Goal: Download file/media

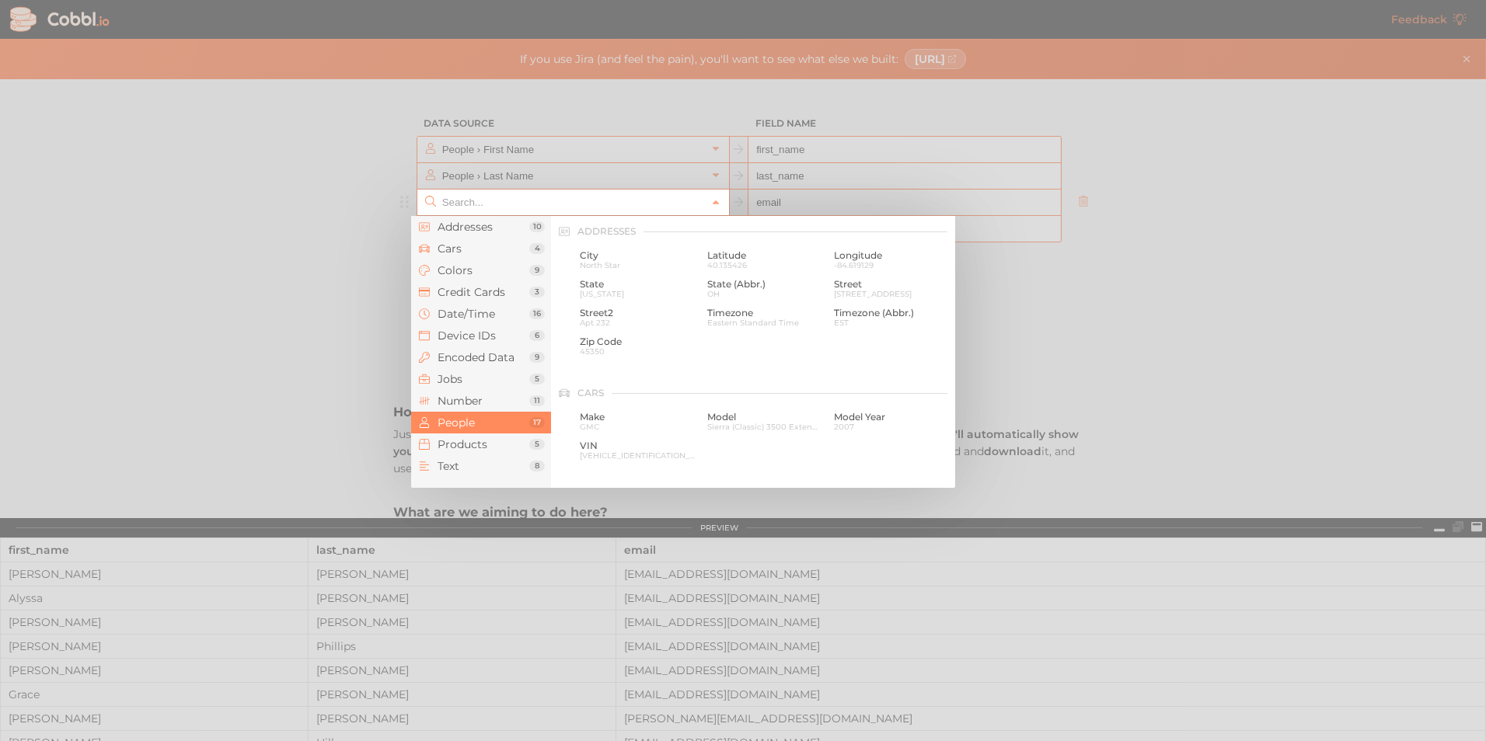
scroll to position [1197, 0]
click at [504, 235] on li "Addresses 10" at bounding box center [481, 227] width 140 height 22
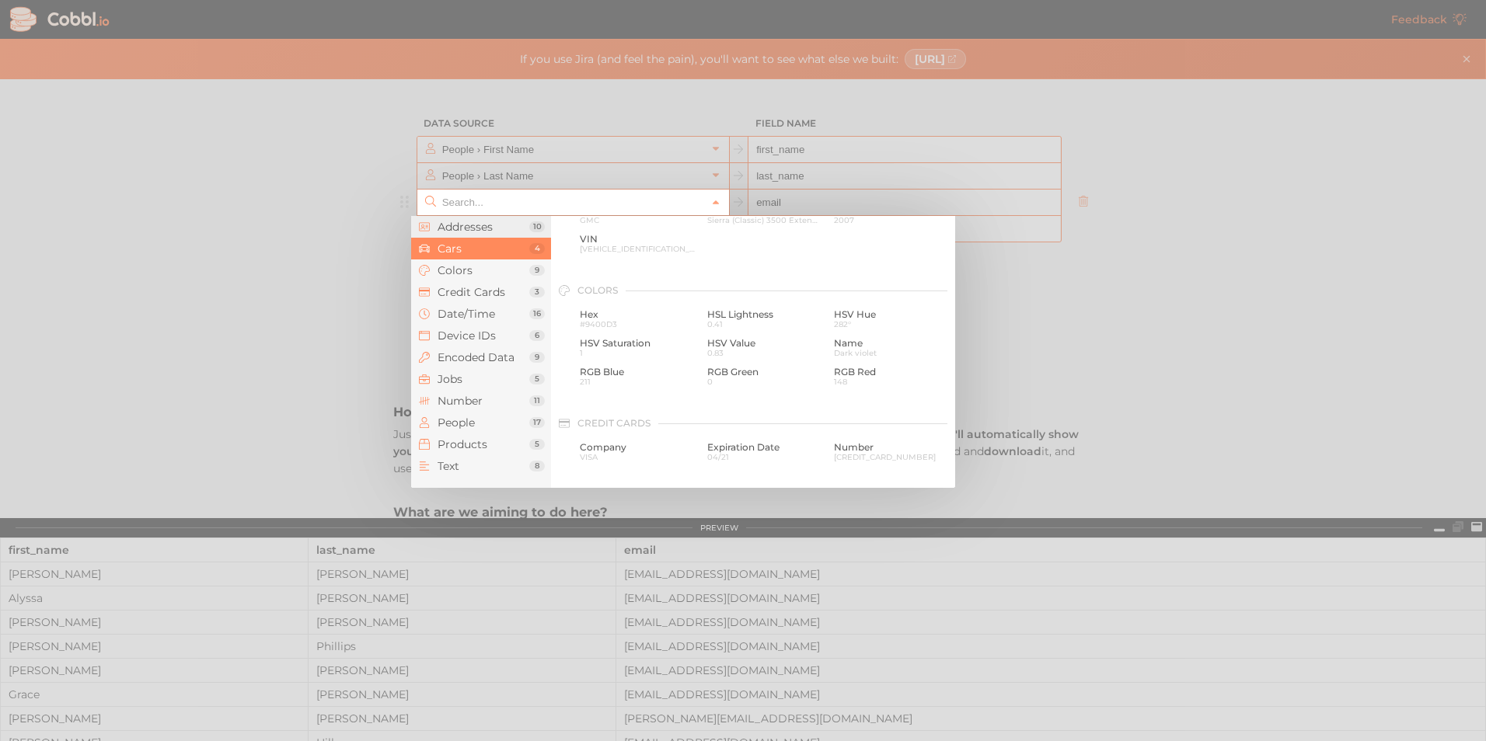
scroll to position [0, 0]
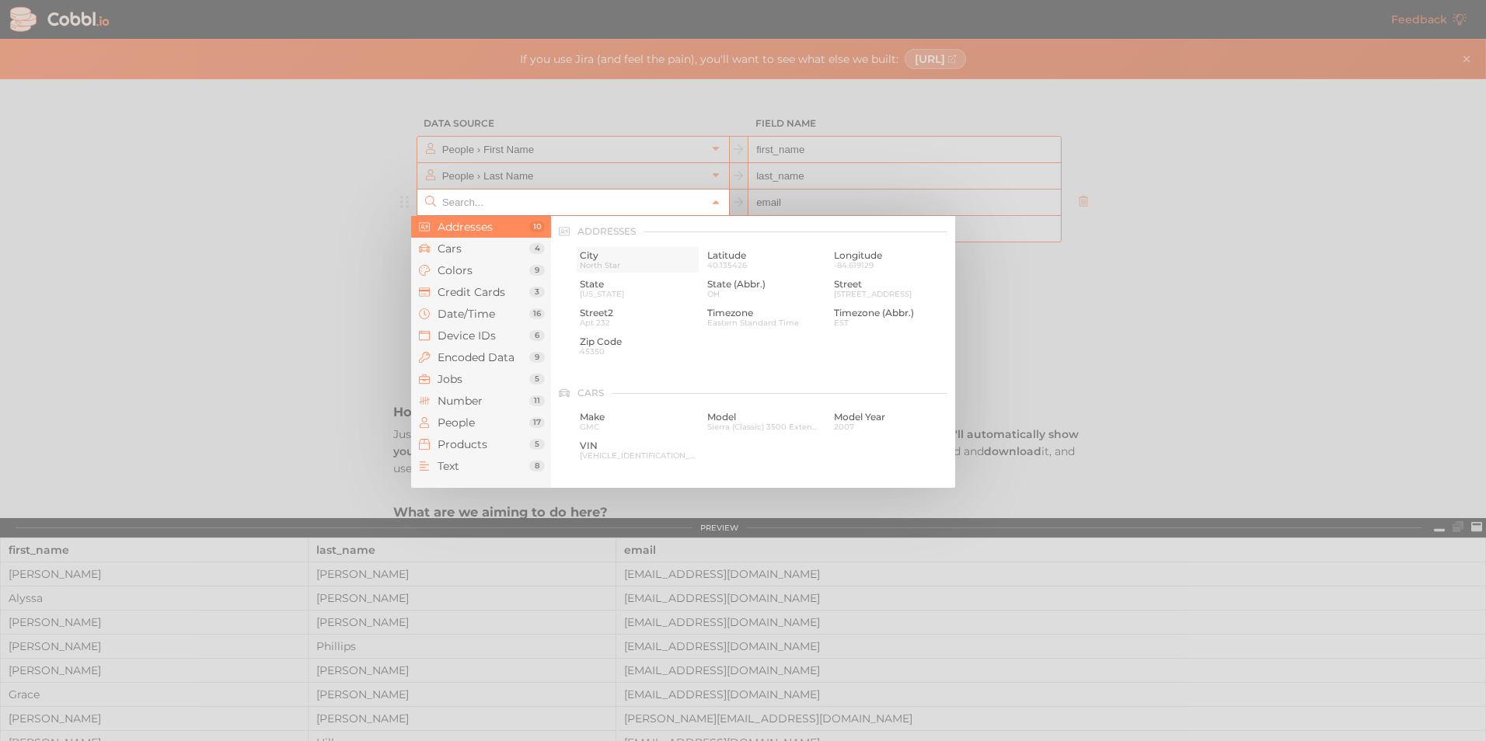
click at [594, 261] on span "North Star" at bounding box center [638, 265] width 116 height 9
type input "Addresses › City"
type input "city"
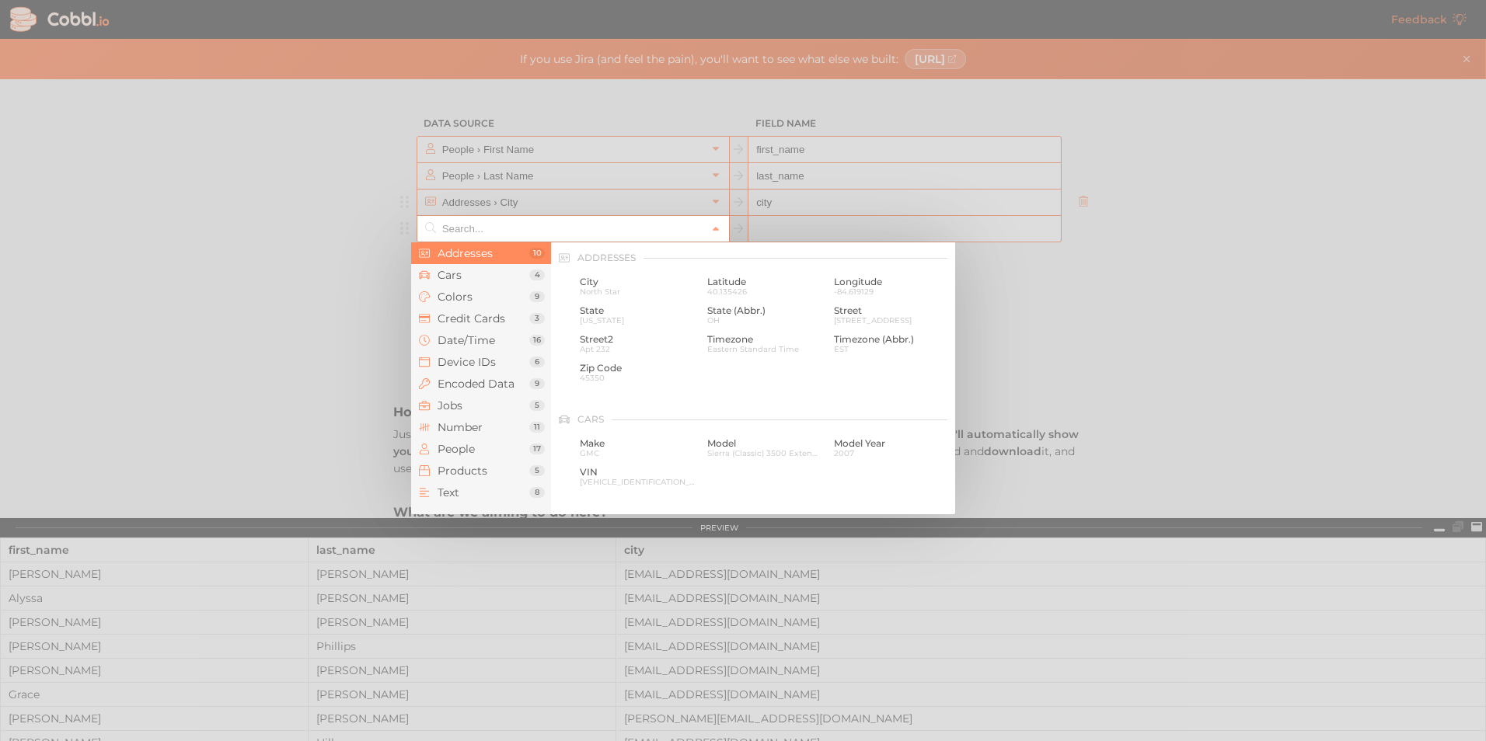
click at [663, 235] on input "text" at bounding box center [572, 229] width 268 height 26
click at [602, 309] on span "State" at bounding box center [638, 310] width 116 height 11
type input "Addresses › State"
type input "state"
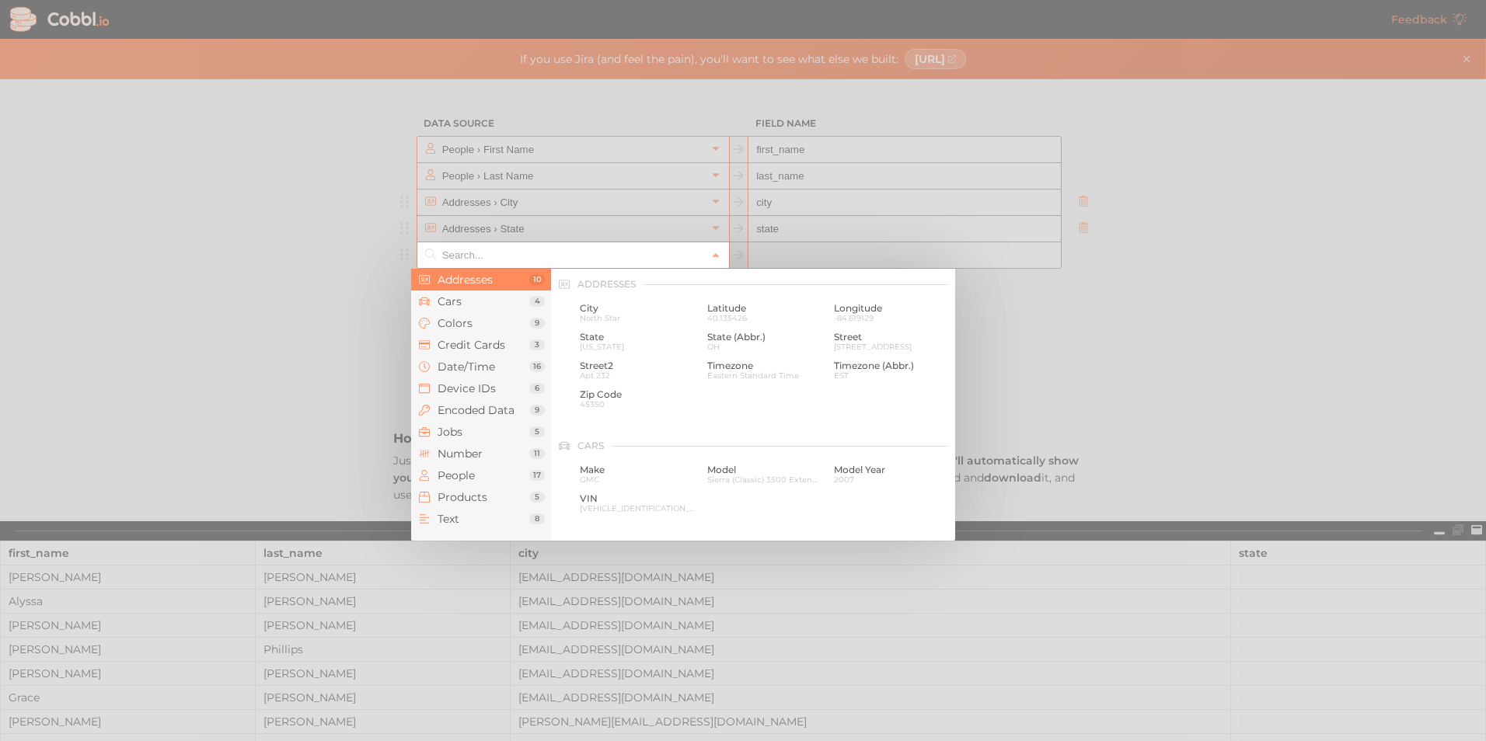
click at [638, 259] on input "text" at bounding box center [572, 255] width 268 height 26
click at [841, 346] on span "[STREET_ADDRESS]" at bounding box center [892, 347] width 116 height 9
type input "Addresses › Street"
type input "street"
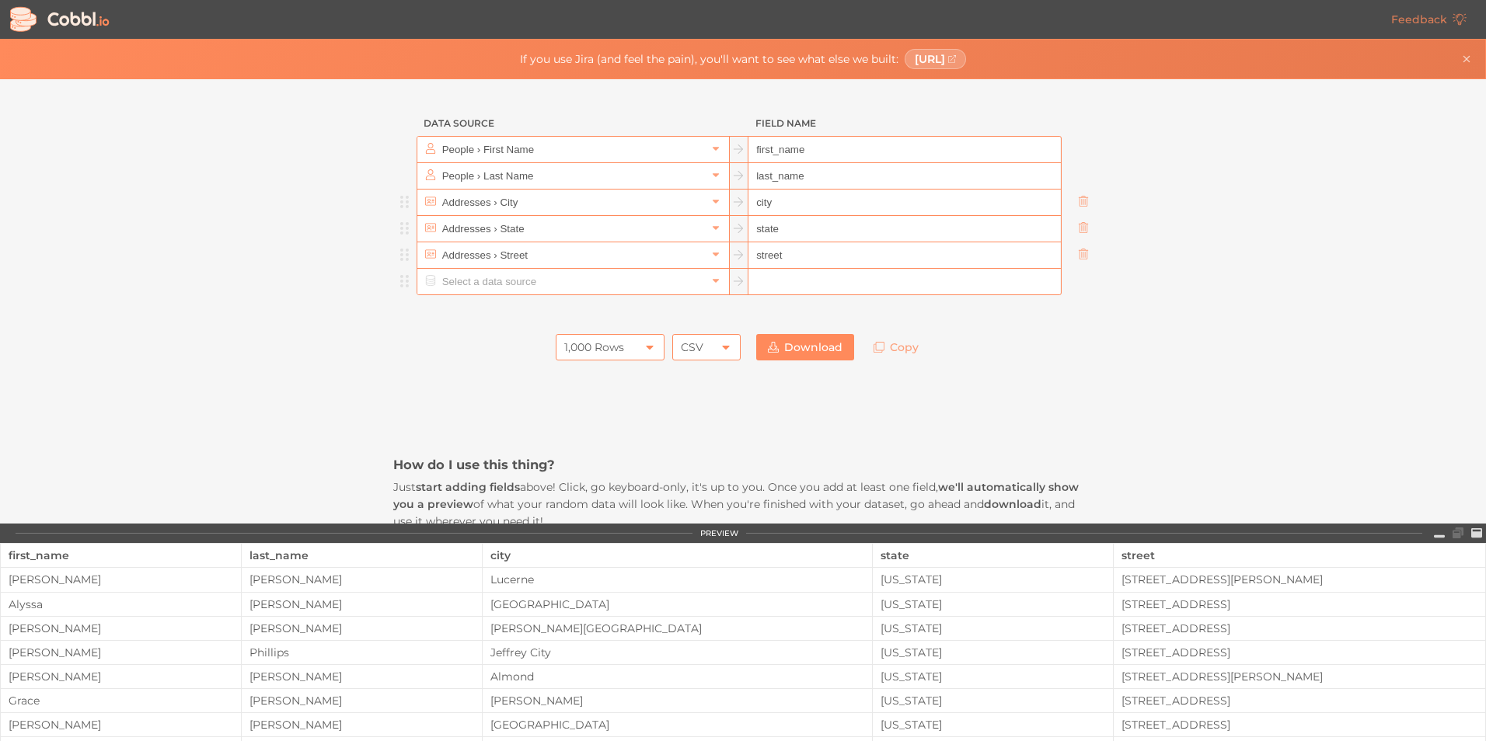
click at [617, 283] on input "text" at bounding box center [572, 282] width 268 height 26
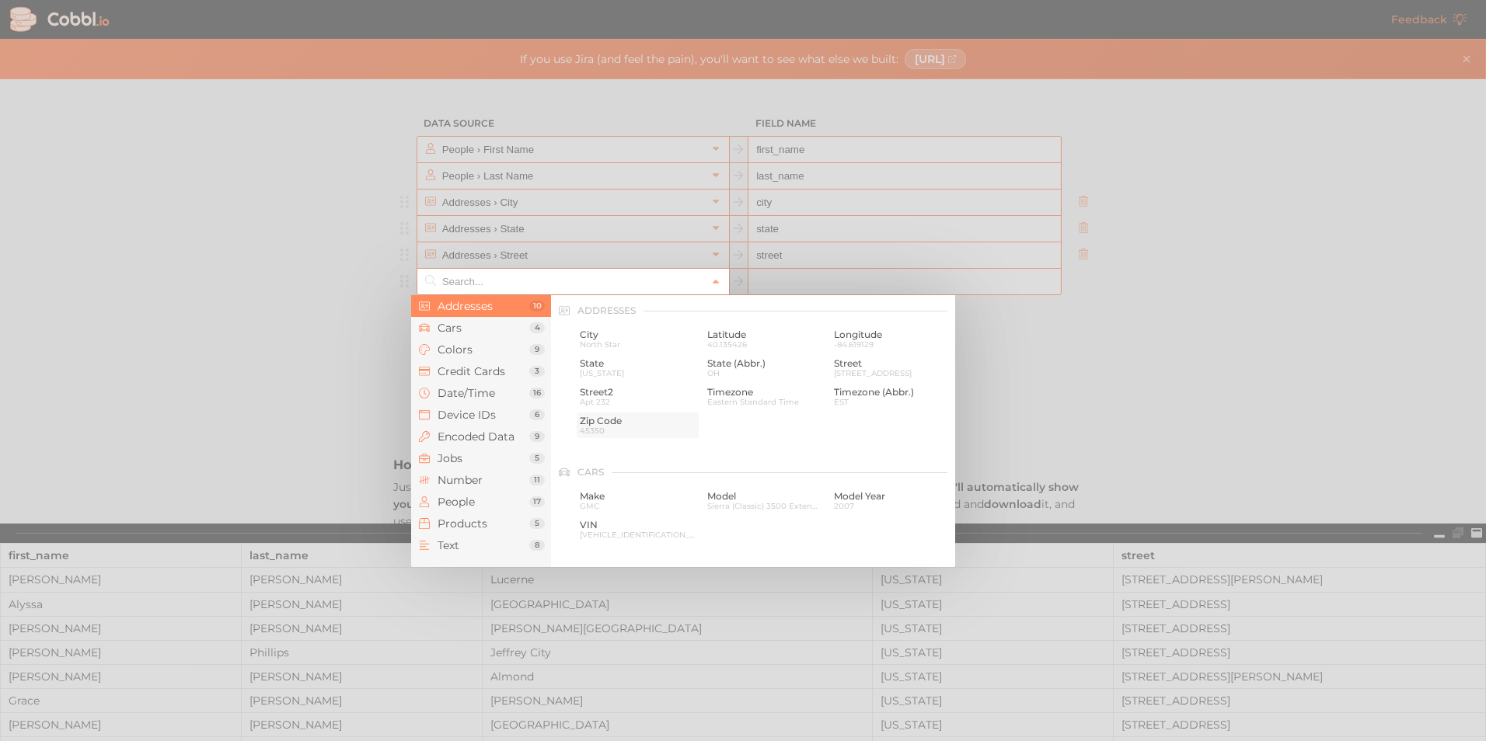
click at [593, 424] on span "Zip Code" at bounding box center [638, 421] width 116 height 11
type input "Addresses › Zip Code"
type input "zip"
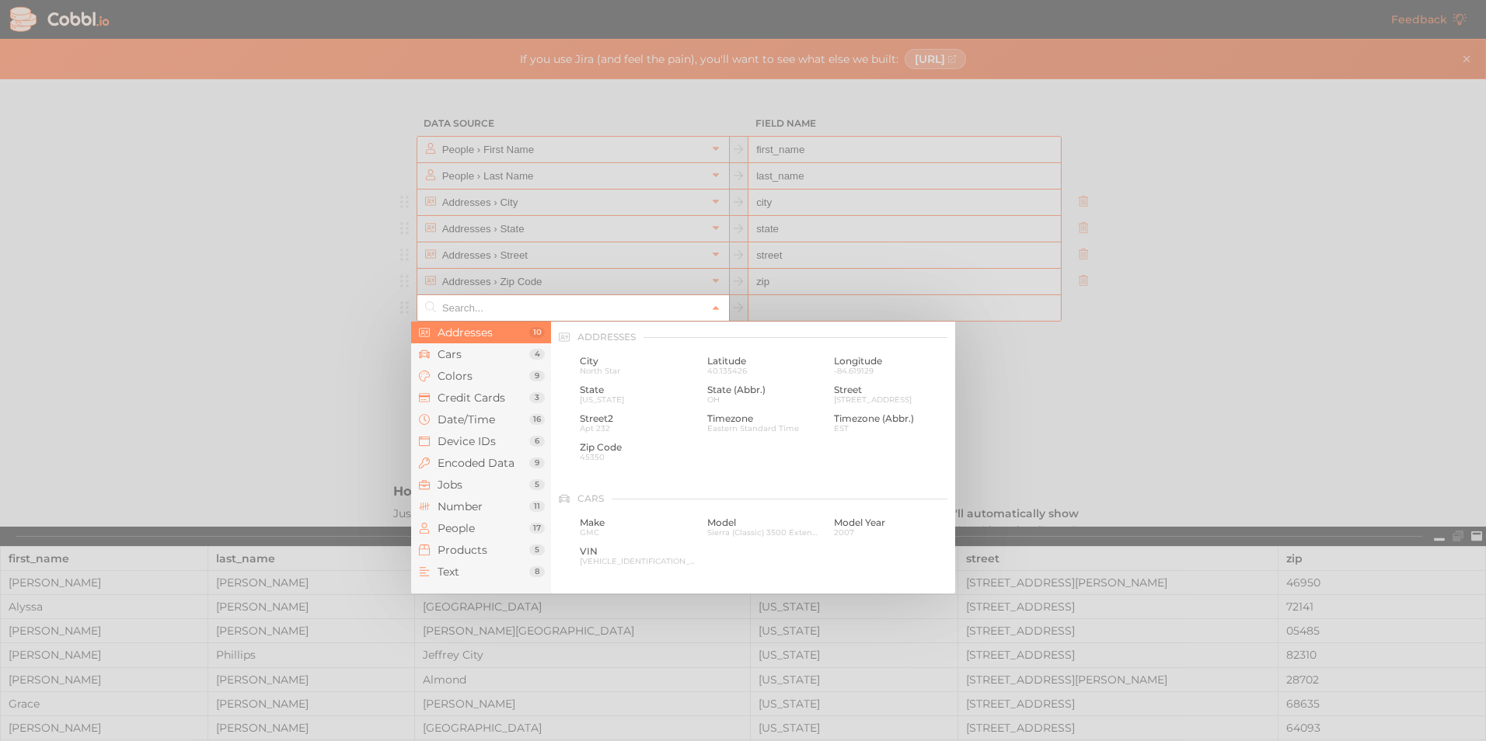
click at [620, 312] on input "text" at bounding box center [572, 308] width 268 height 26
click at [1121, 379] on div at bounding box center [743, 370] width 1486 height 741
click at [640, 318] on input "text" at bounding box center [572, 308] width 268 height 26
click at [486, 426] on span "Date/Time" at bounding box center [484, 419] width 92 height 12
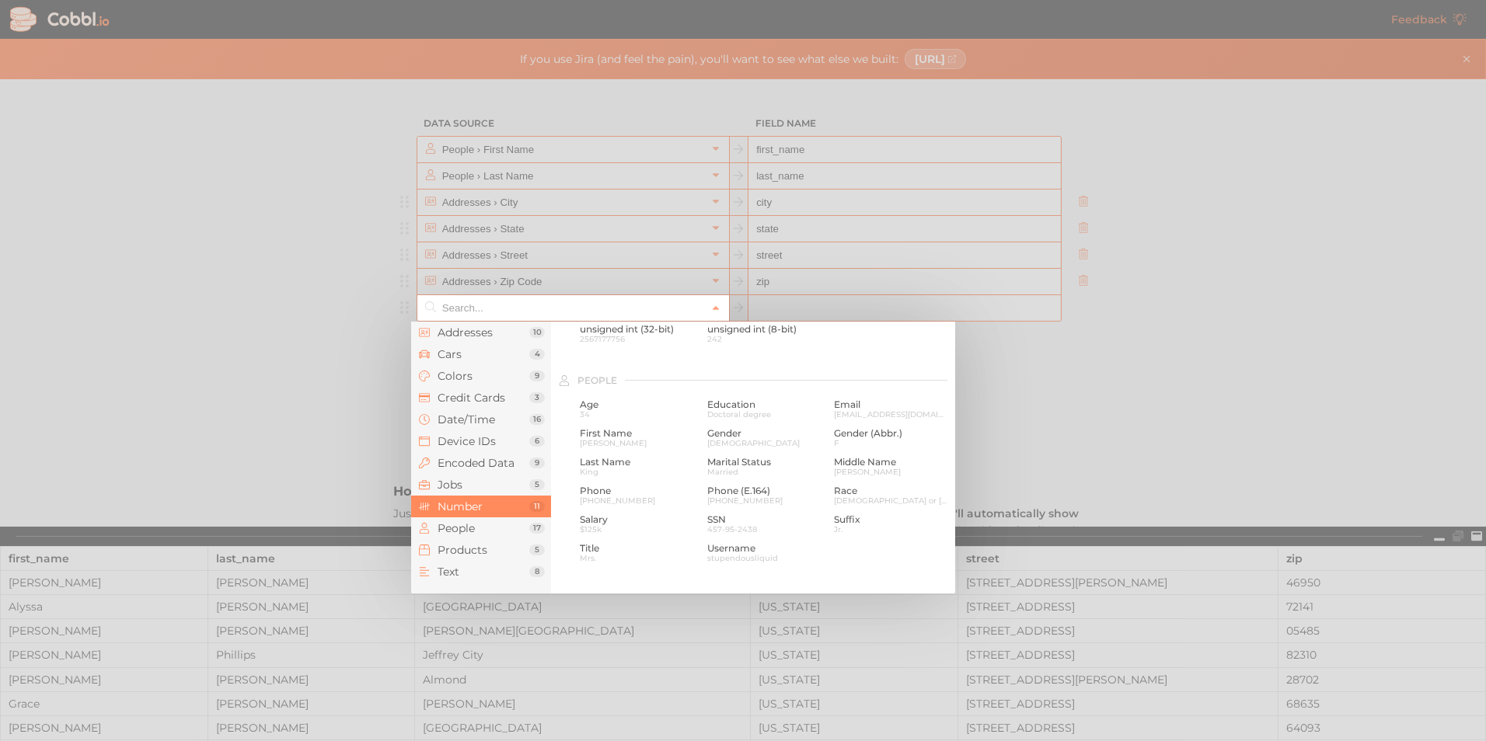
scroll to position [1159, 0]
click at [713, 514] on span "SSN" at bounding box center [765, 513] width 116 height 11
type input "People › SSN"
type input "ssn"
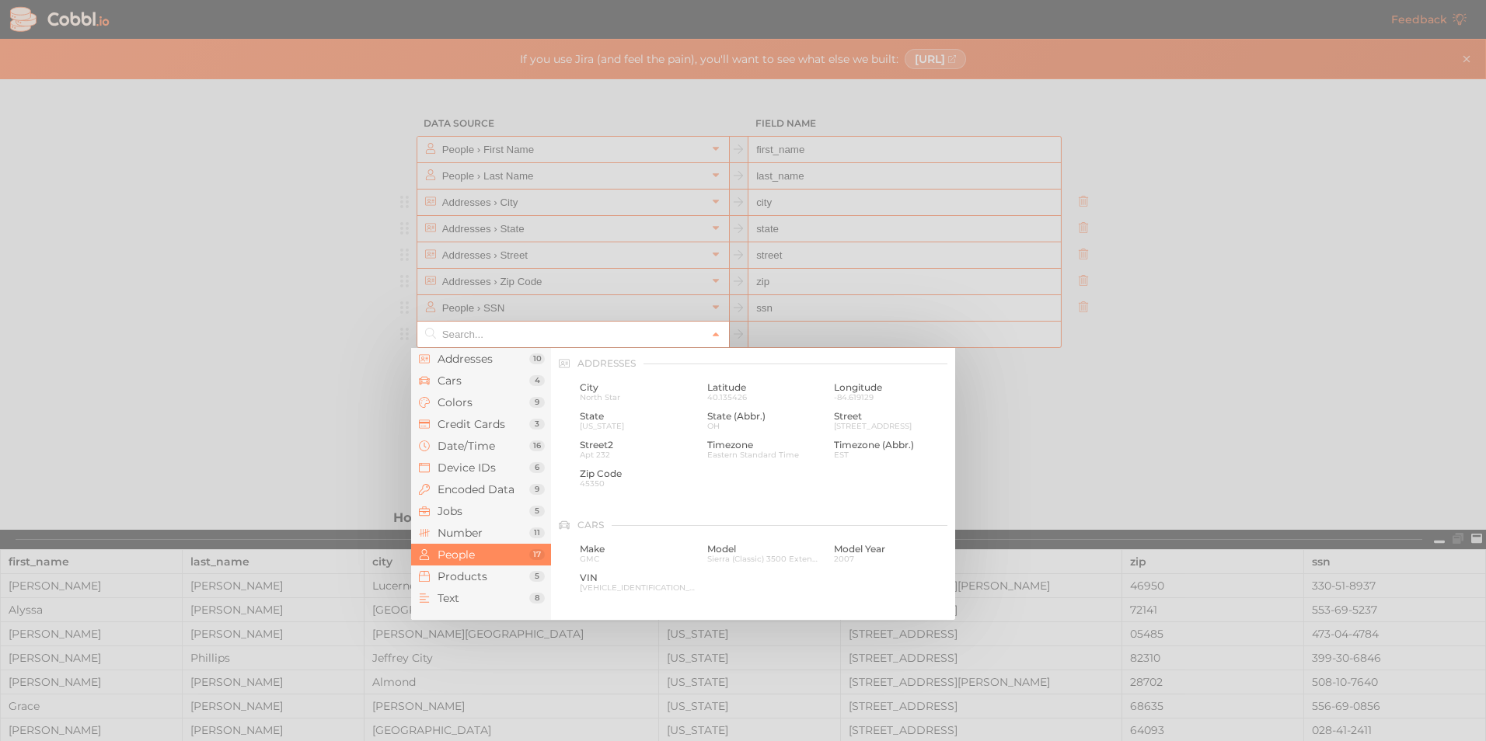
click at [686, 345] on input "text" at bounding box center [572, 335] width 268 height 26
click at [716, 453] on span "Married" at bounding box center [765, 455] width 116 height 9
type input "People › Marital Status"
type input "marital_status"
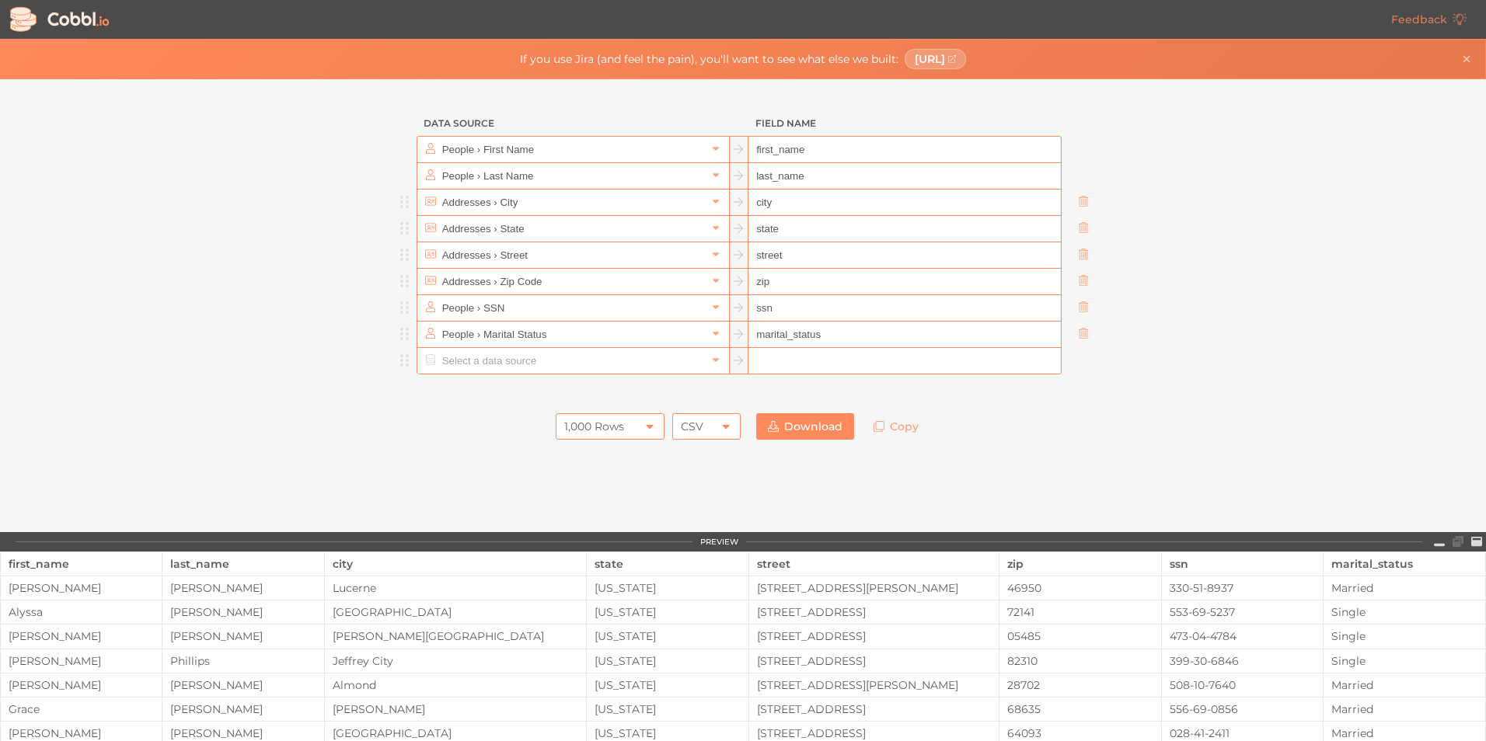
click at [650, 370] on input "text" at bounding box center [572, 361] width 268 height 26
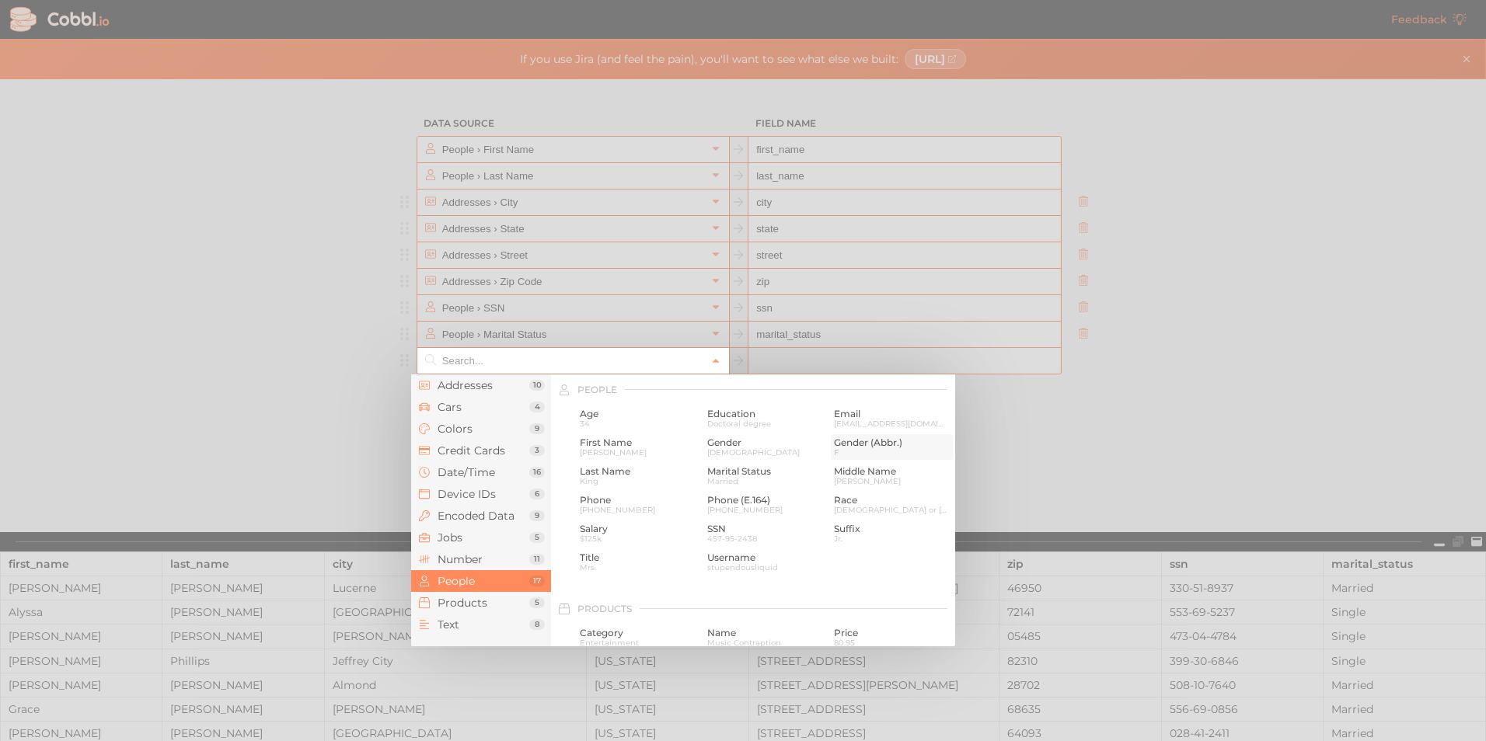
click at [848, 438] on span "Gender (Abbr.)" at bounding box center [892, 443] width 116 height 11
type input "People › Gender (Abbr.)"
type input "gender_abbr"
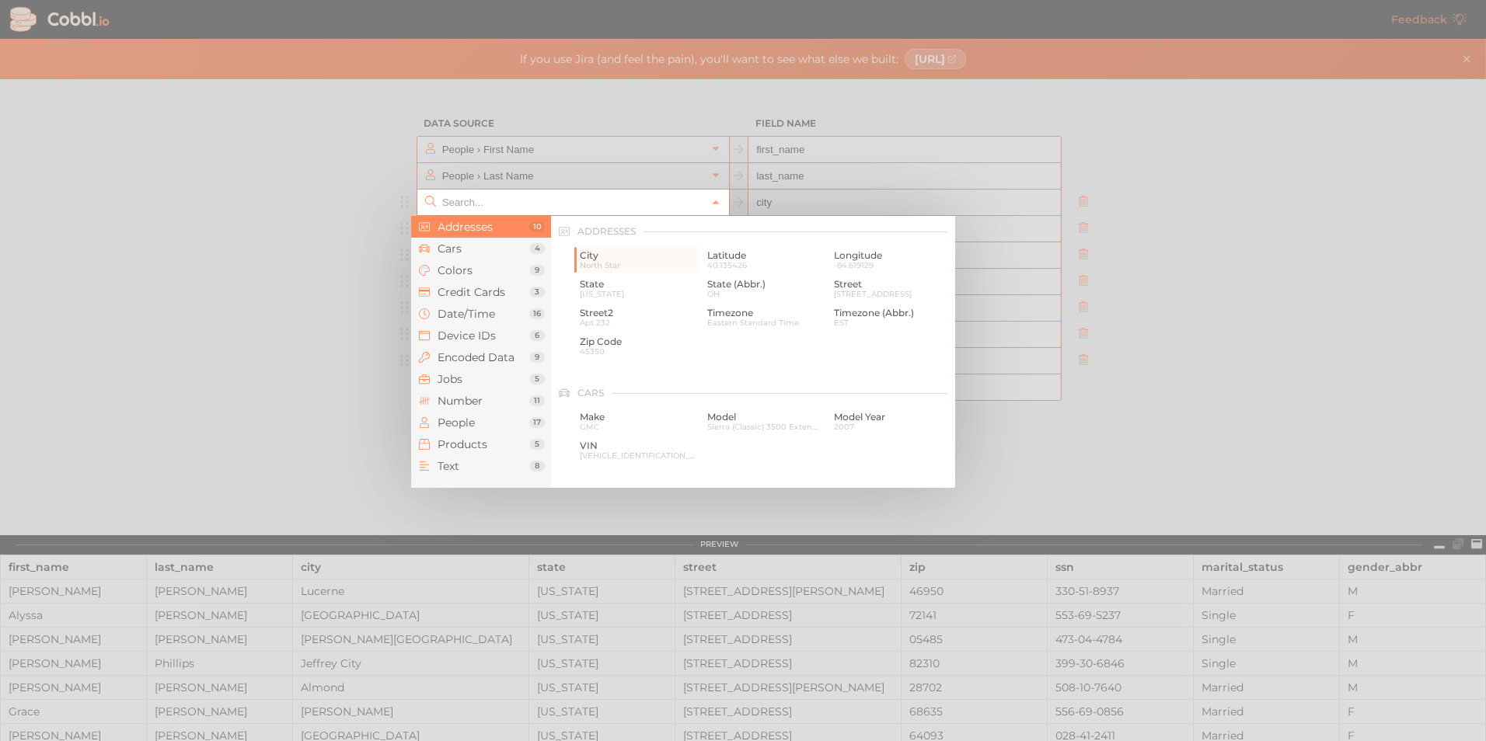
click at [613, 211] on input "text" at bounding box center [572, 203] width 268 height 26
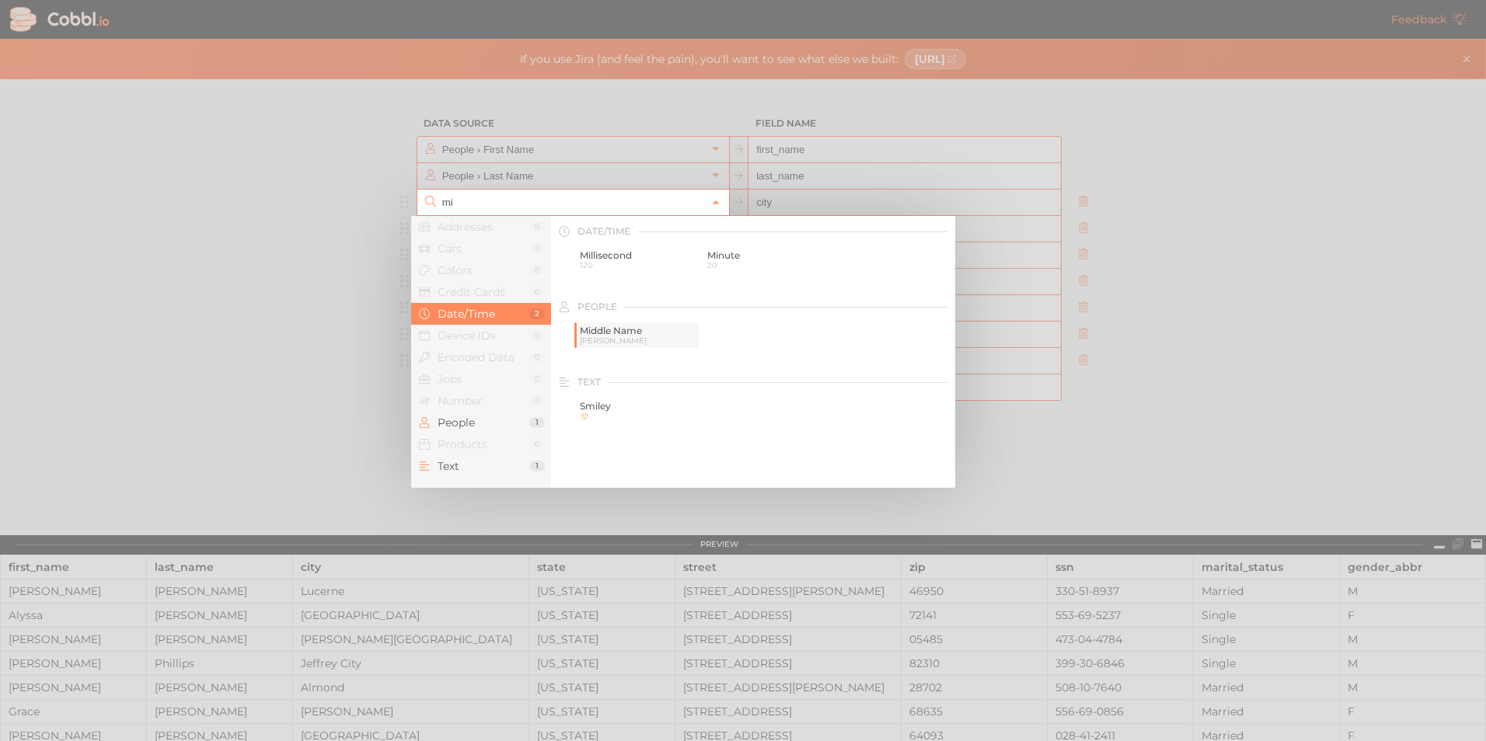
click at [599, 332] on span "Middle Name" at bounding box center [638, 331] width 116 height 11
type input "People › Middle Name"
type input "middle_name"
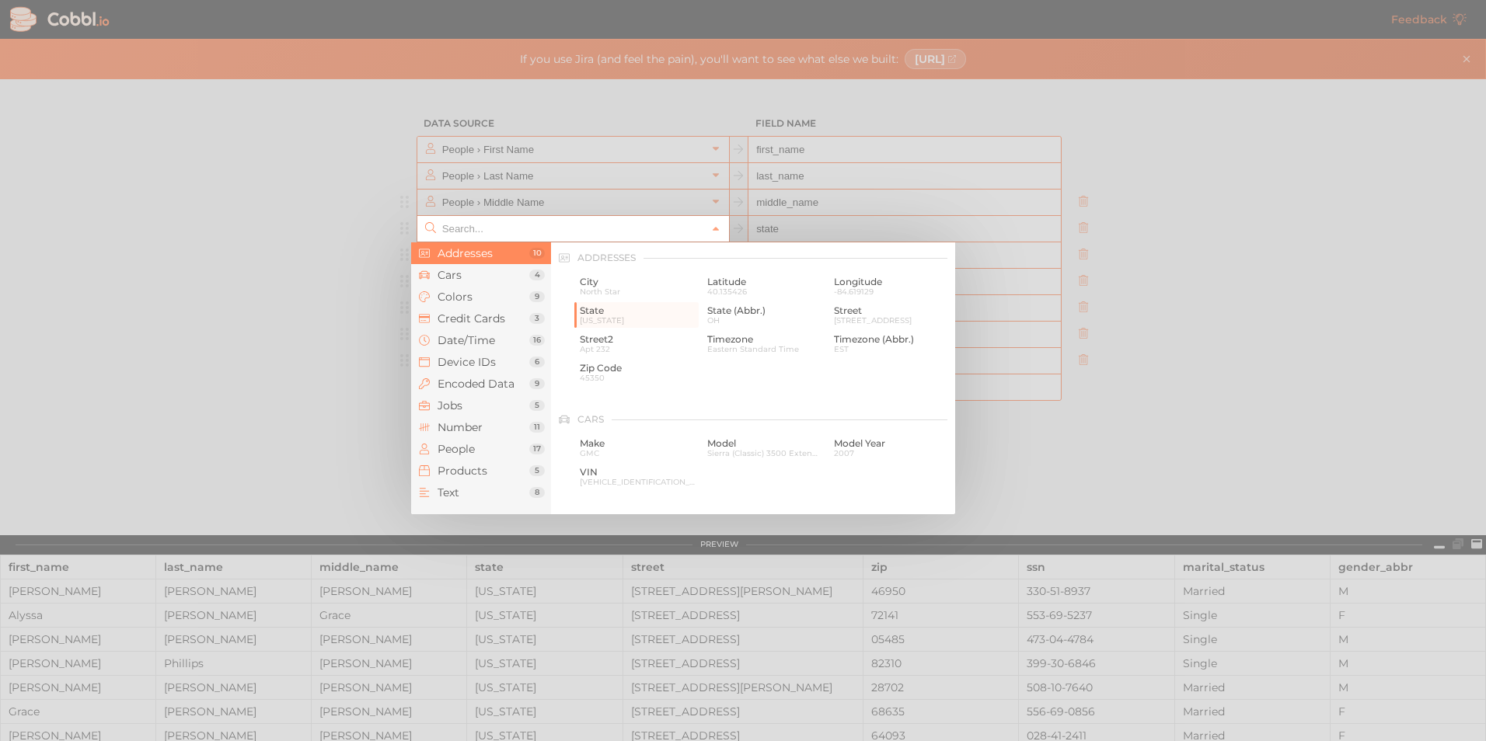
click at [637, 233] on input "text" at bounding box center [572, 229] width 268 height 26
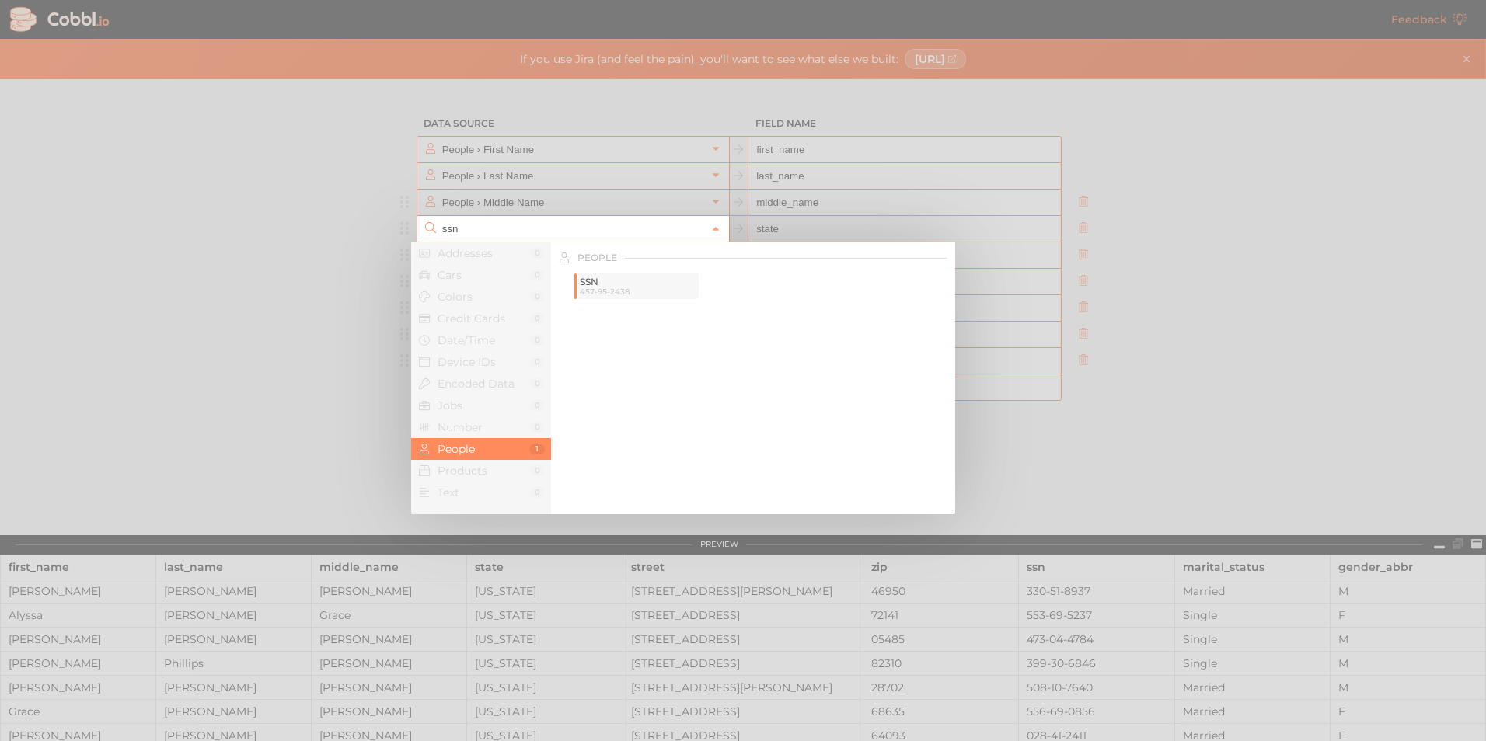
click at [605, 275] on div "SSN 457-95-2438" at bounding box center [638, 287] width 122 height 26
type input "People › SSN"
type input "ssn"
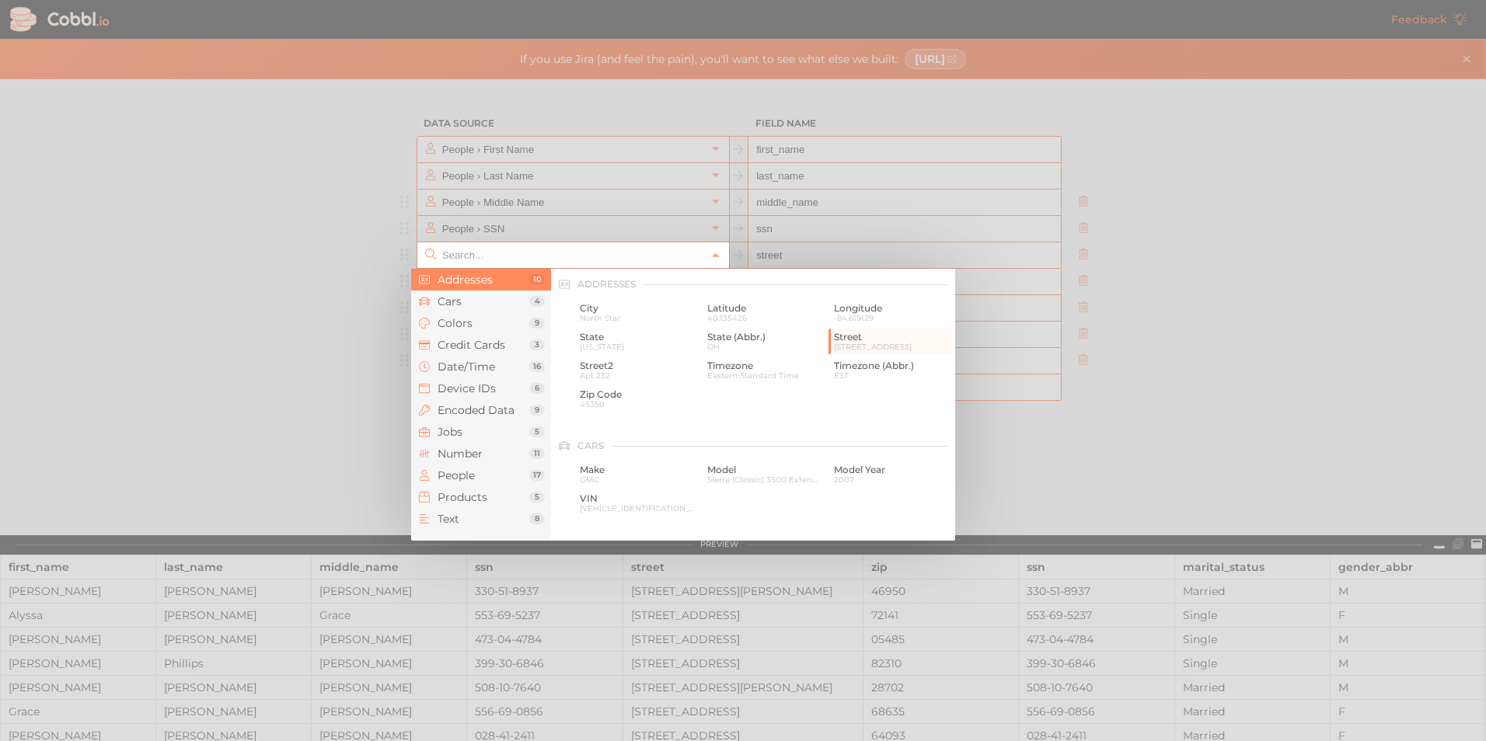
click at [581, 260] on input "text" at bounding box center [572, 255] width 268 height 26
click at [834, 333] on span "Street" at bounding box center [892, 337] width 116 height 11
type input "Addresses › Street"
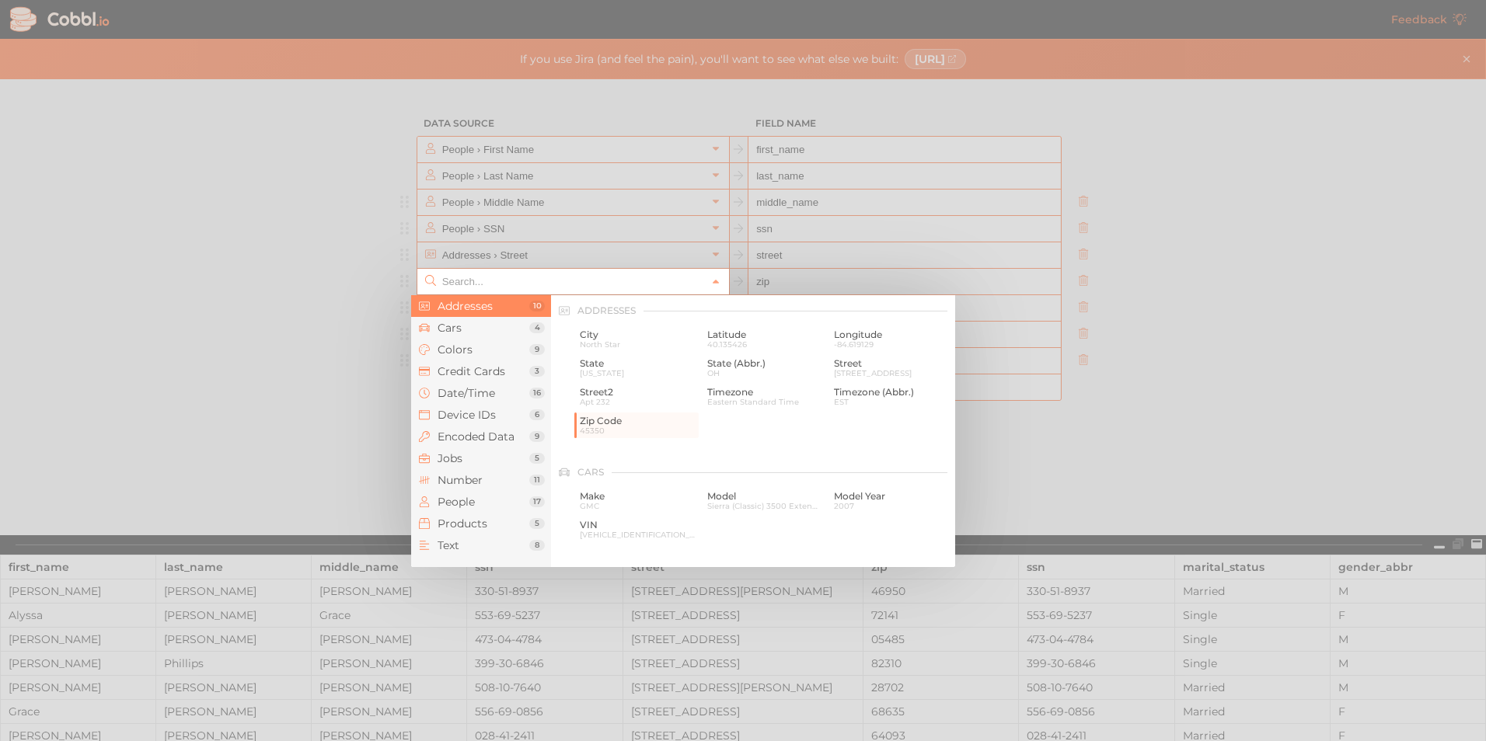
click at [586, 276] on input "text" at bounding box center [572, 282] width 268 height 26
click at [619, 404] on span "Apt 232" at bounding box center [638, 402] width 116 height 9
type input "Addresses › Street2"
type input "street2"
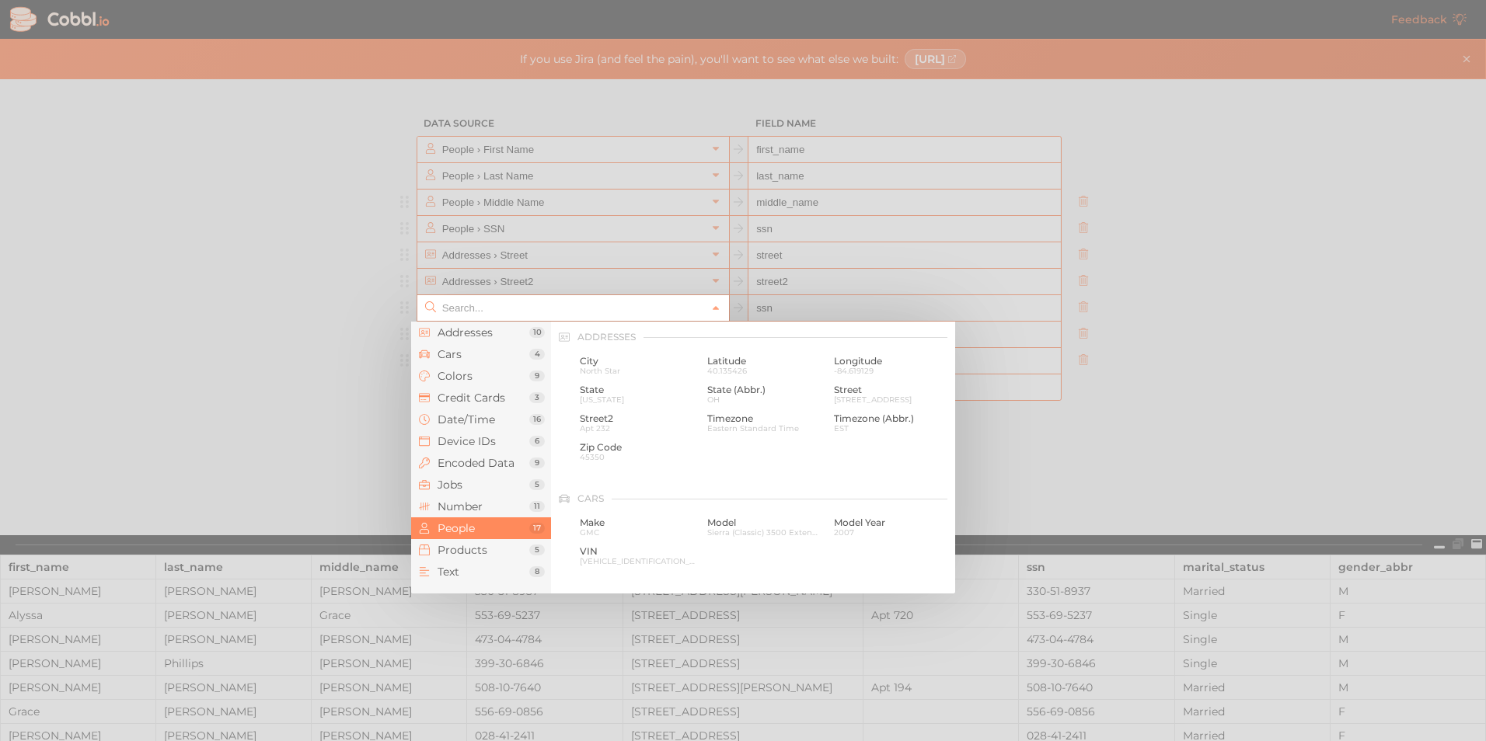
click at [598, 320] on input "text" at bounding box center [572, 308] width 268 height 26
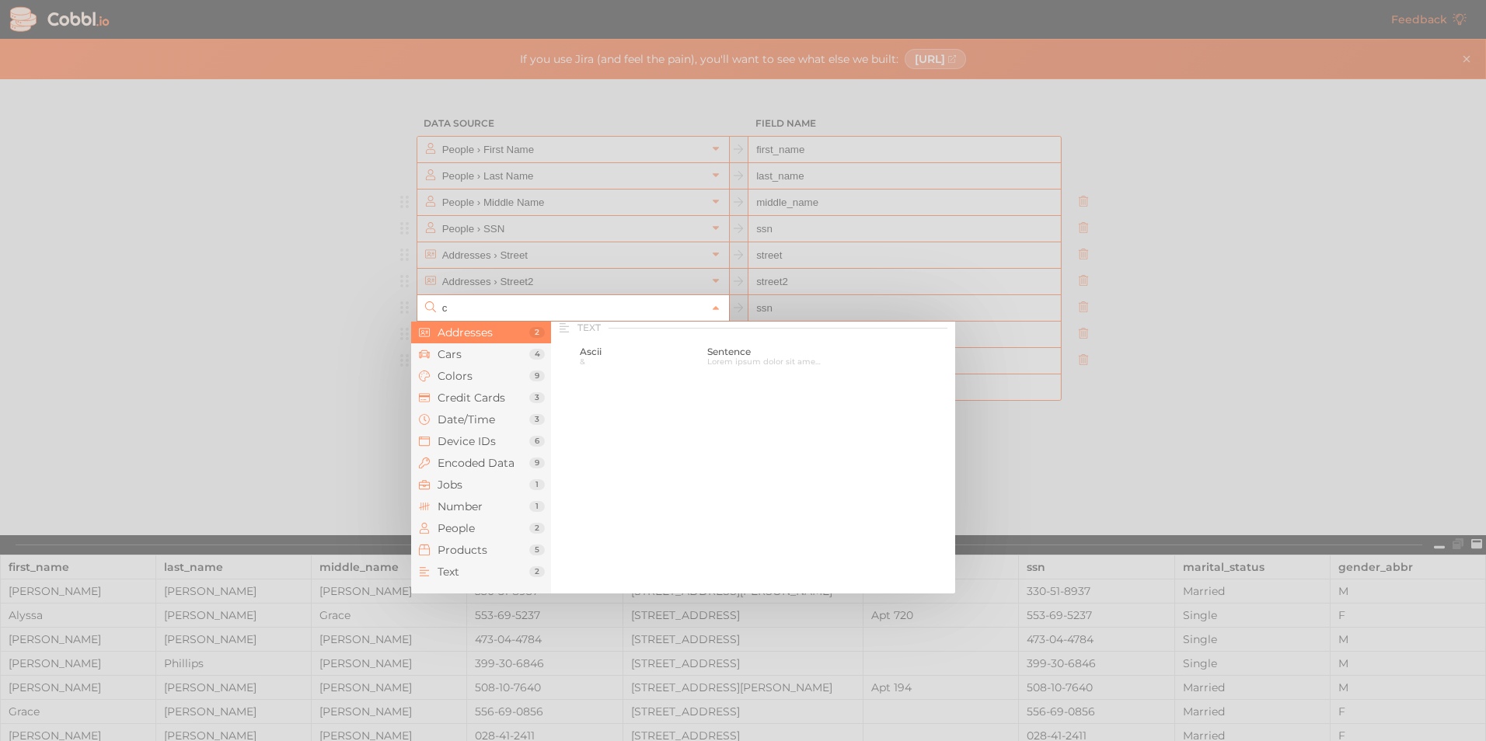
scroll to position [0, 0]
click at [594, 369] on span "North Star" at bounding box center [638, 371] width 116 height 9
type input "Addresses › City"
type input "city"
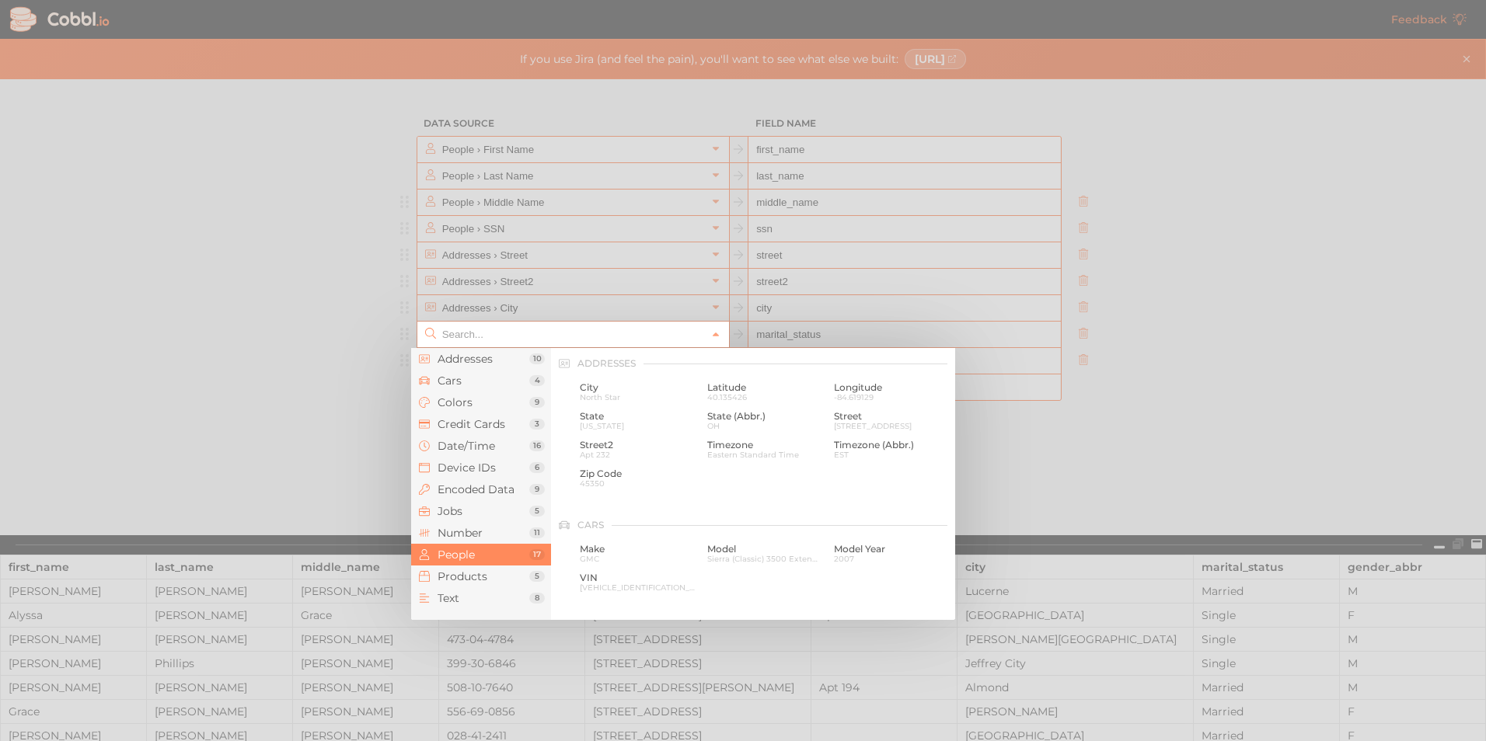
click at [555, 339] on input "text" at bounding box center [572, 335] width 268 height 26
click at [546, 260] on div at bounding box center [743, 370] width 1486 height 741
type input "People › Marital Status"
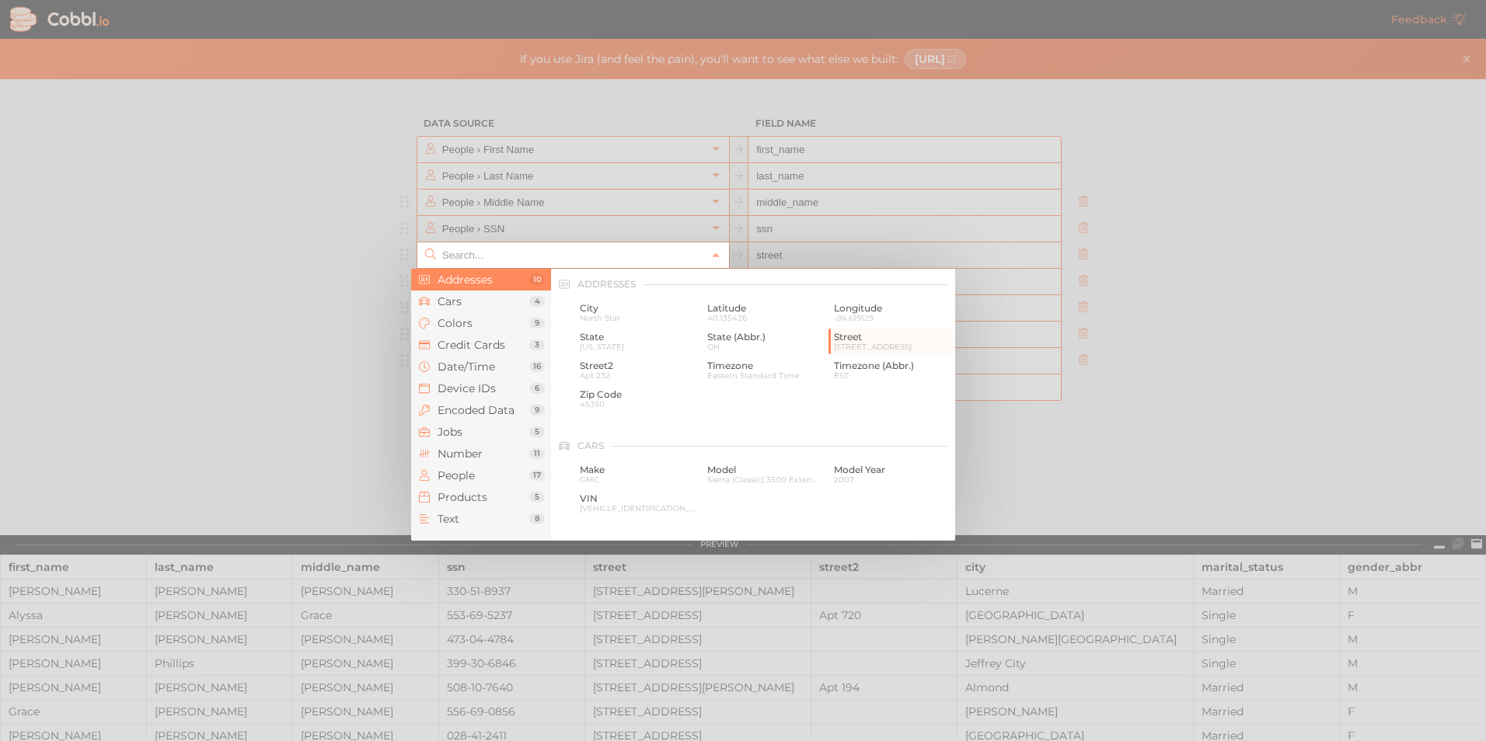
click at [546, 260] on input "text" at bounding box center [572, 255] width 268 height 26
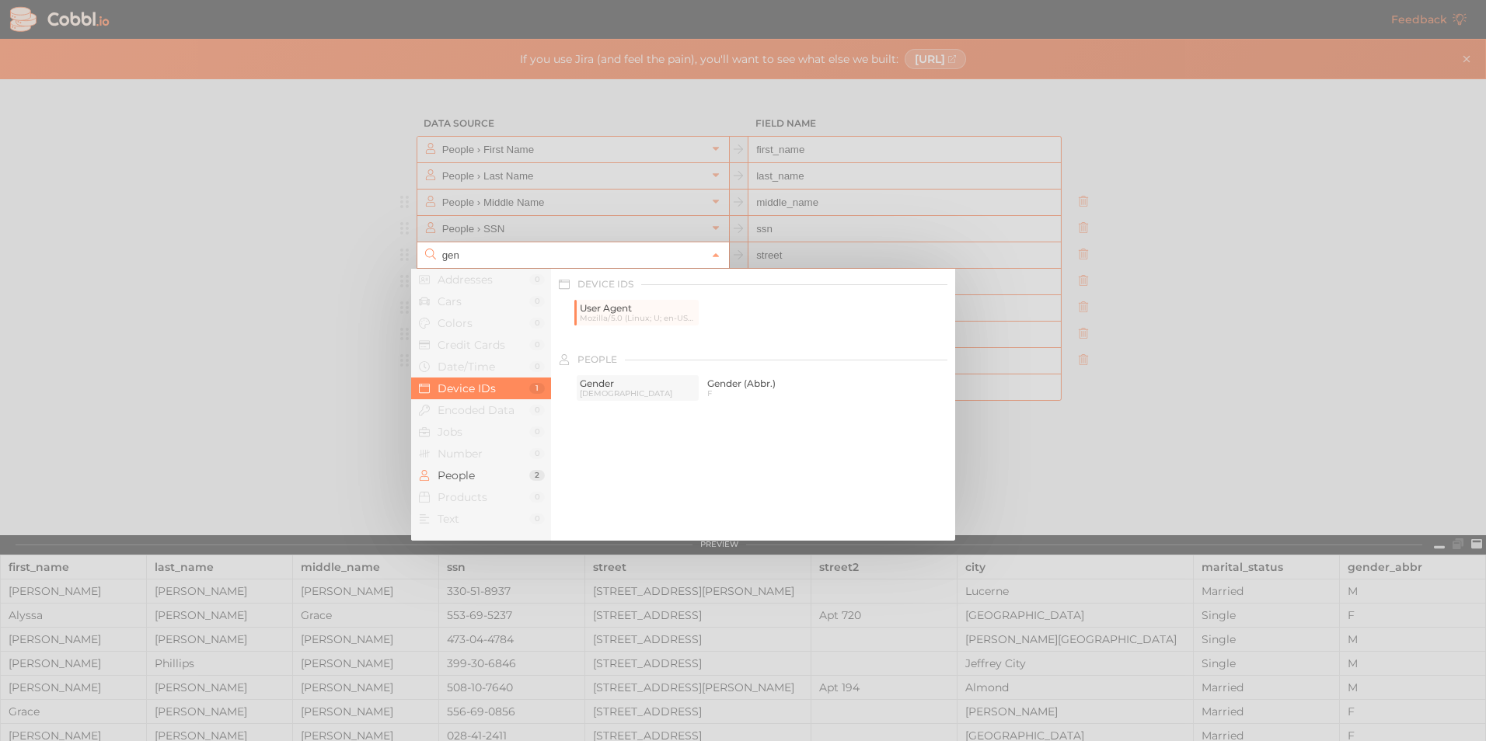
click at [601, 380] on span "Gender" at bounding box center [638, 383] width 116 height 11
type input "People › Gender"
type input "gender"
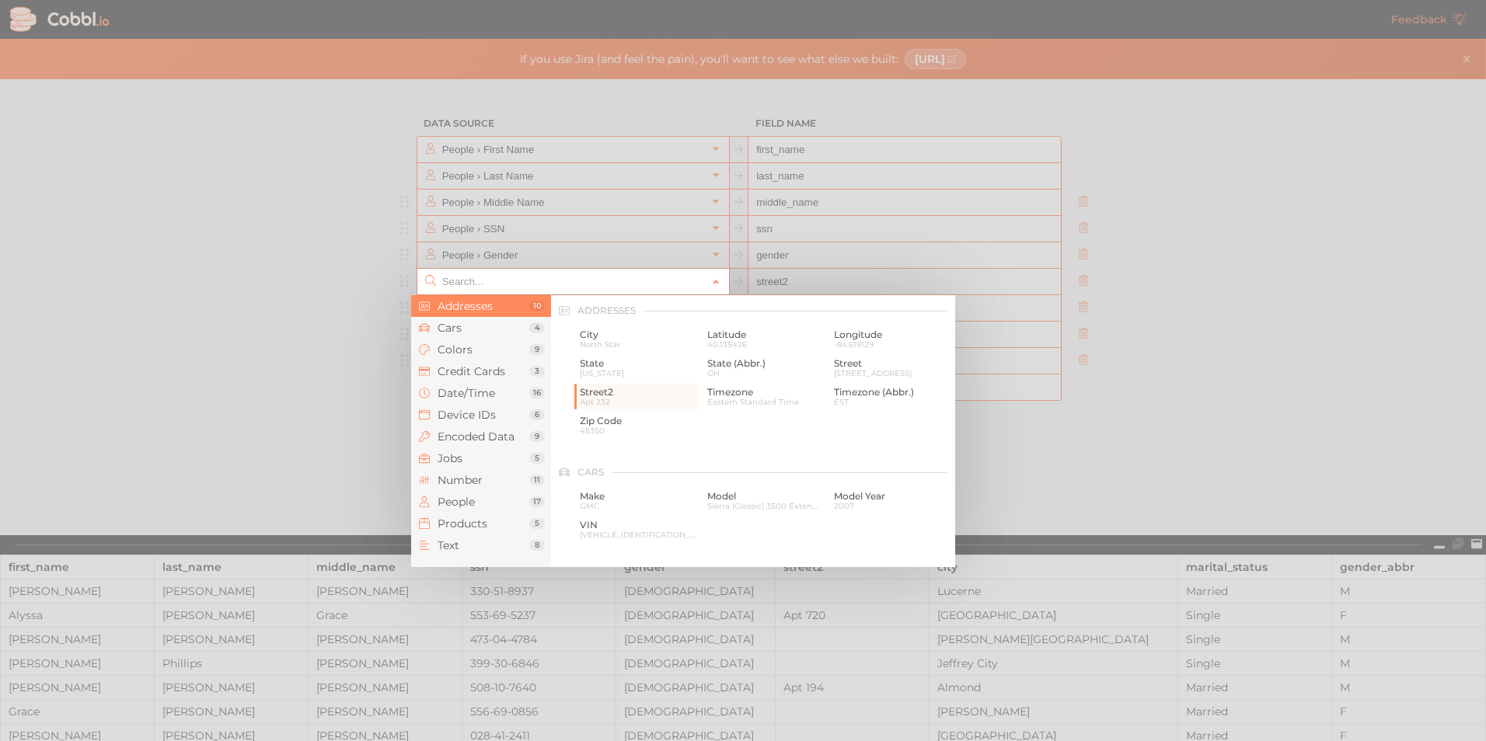
click at [567, 281] on input "text" at bounding box center [572, 282] width 268 height 26
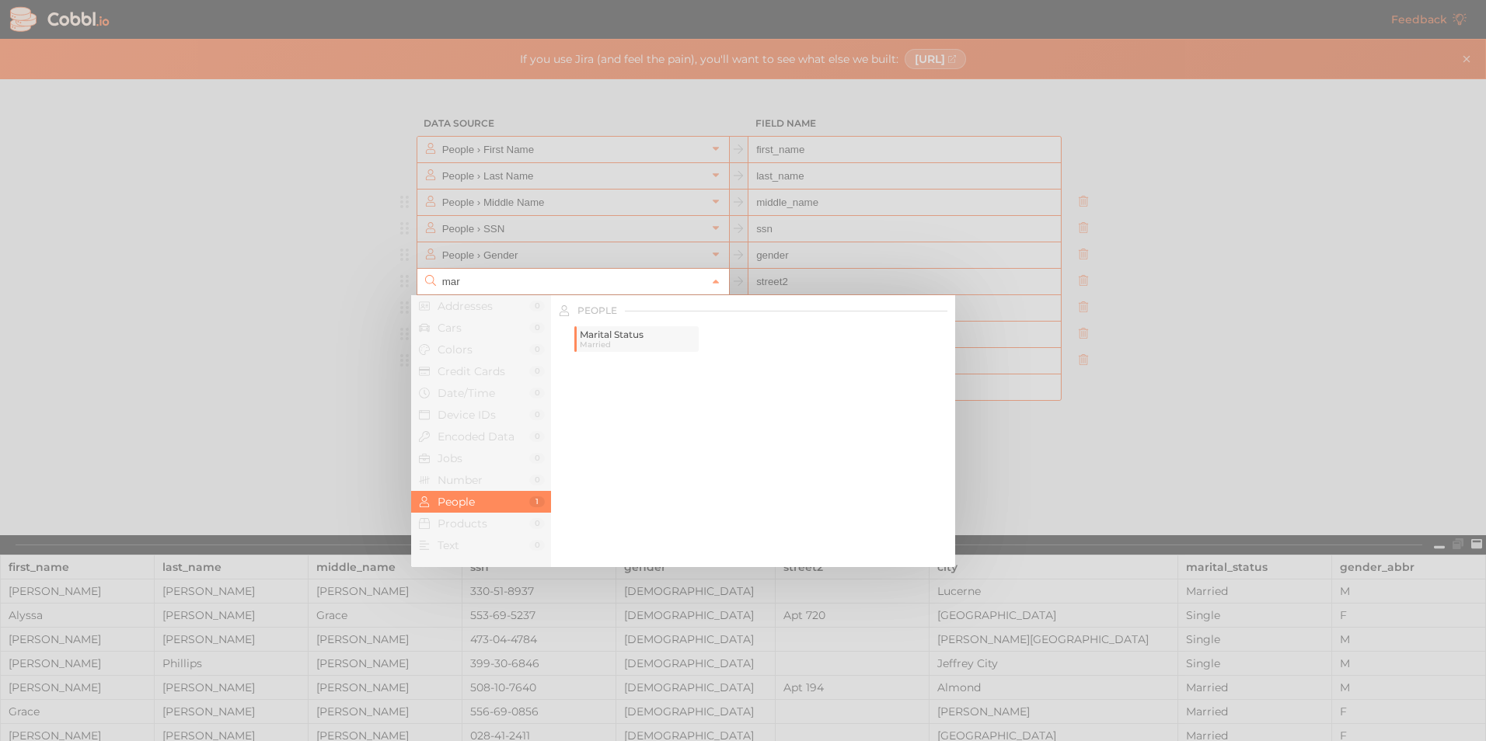
click at [608, 348] on span "Married" at bounding box center [638, 344] width 116 height 9
type input "People › Marital Status"
type input "marital_status"
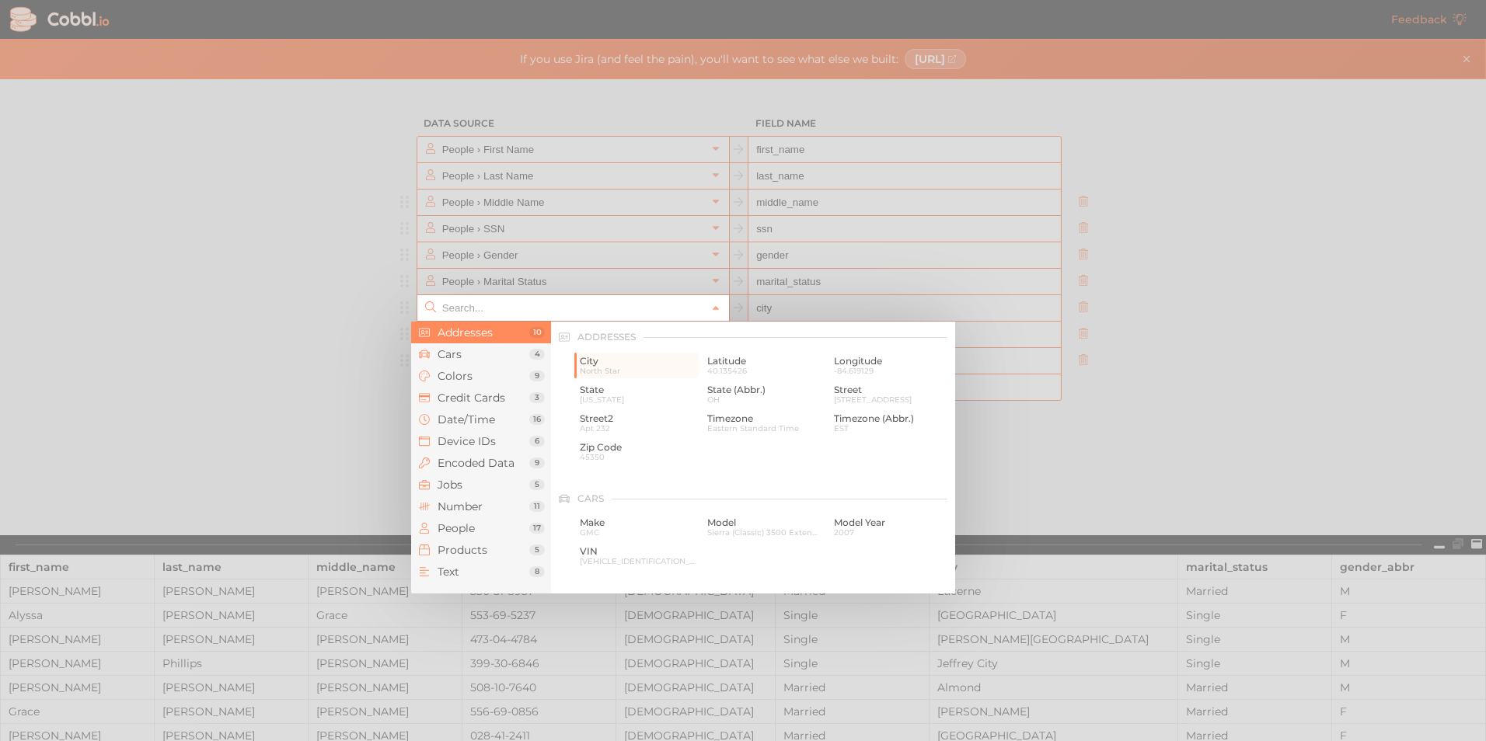
click at [523, 301] on input "text" at bounding box center [572, 308] width 268 height 26
click at [862, 396] on span "[STREET_ADDRESS]" at bounding box center [892, 400] width 116 height 9
type input "Addresses › Street"
type input "street"
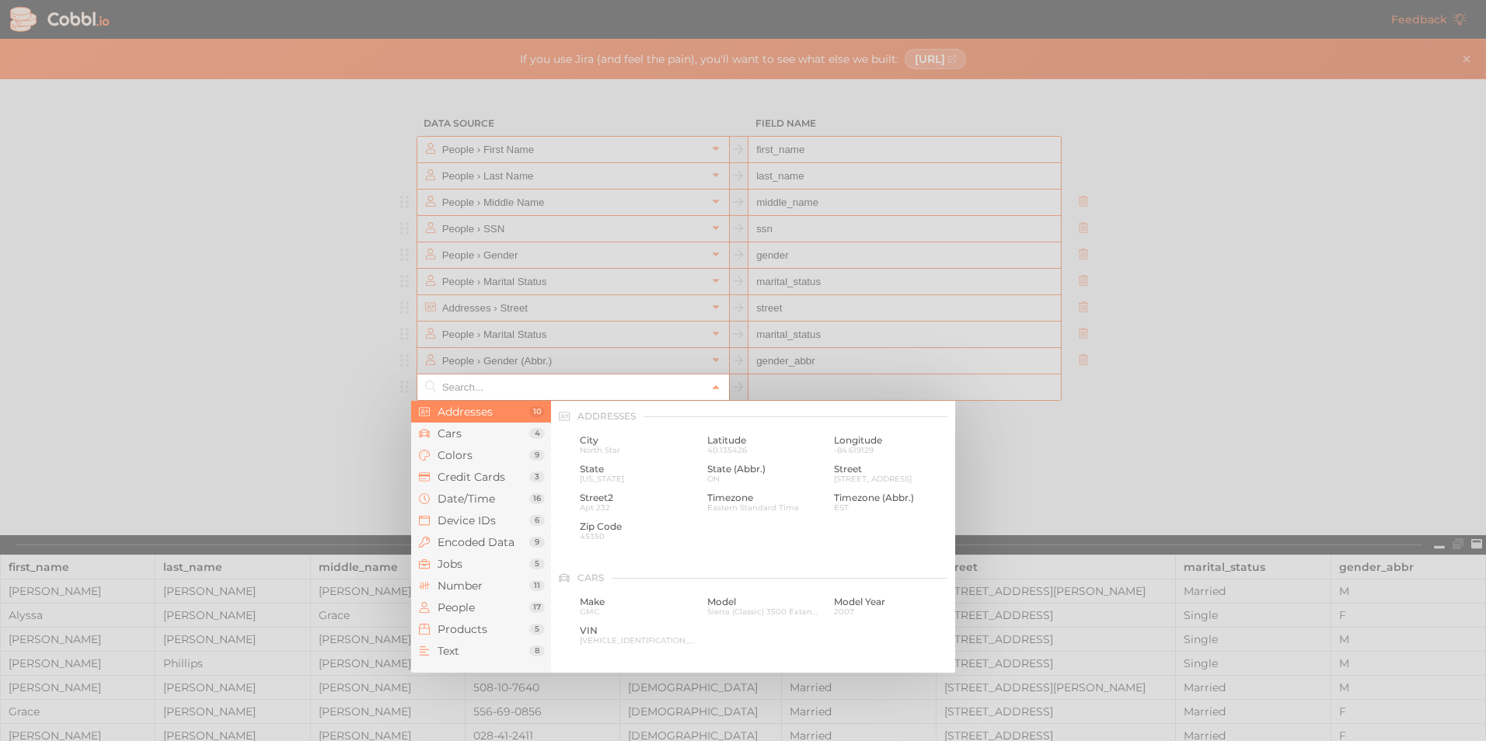
click at [640, 384] on input "text" at bounding box center [572, 388] width 268 height 26
click at [604, 500] on span "Street2" at bounding box center [638, 498] width 116 height 11
type input "Addresses › Street2"
type input "street2"
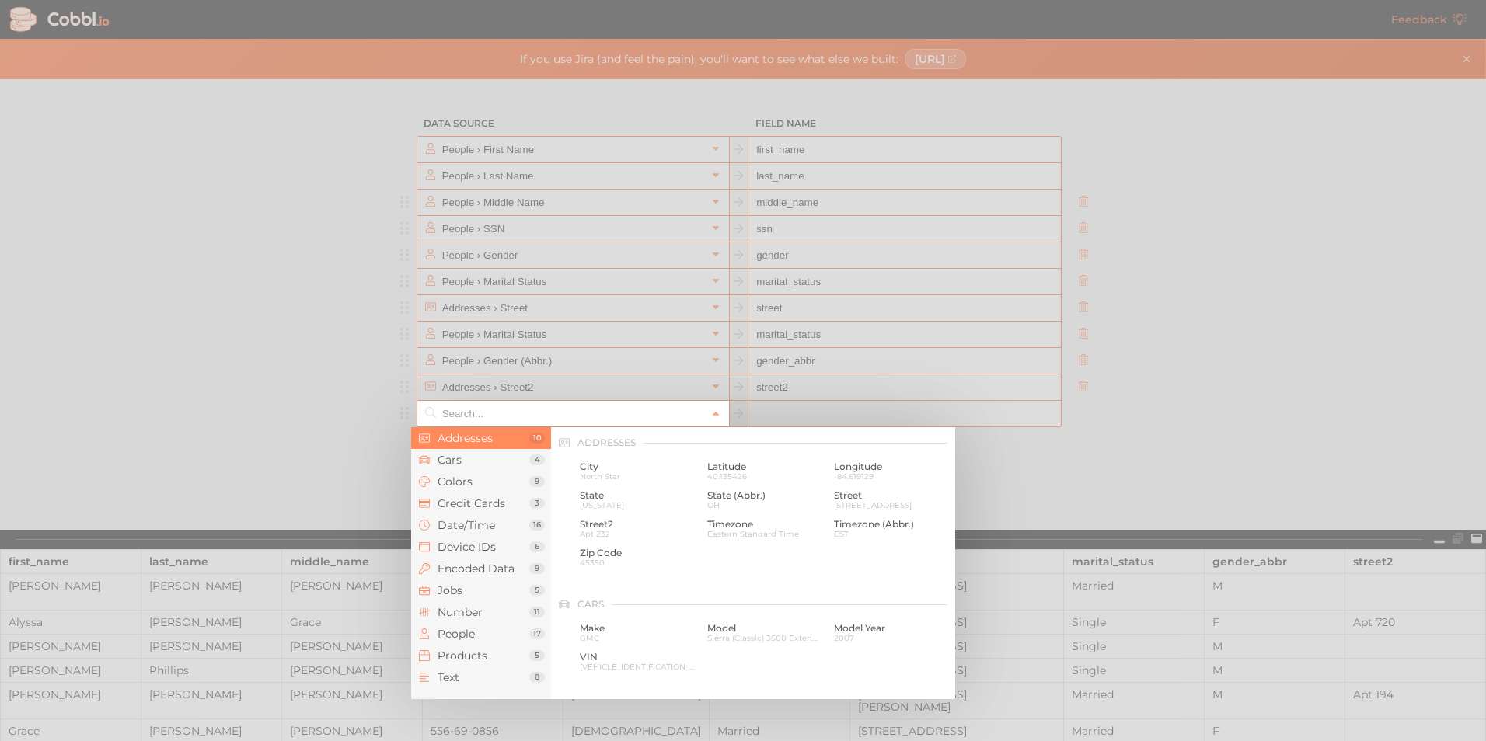
click at [638, 415] on input "text" at bounding box center [572, 414] width 268 height 26
click at [608, 476] on span "North Star" at bounding box center [638, 476] width 116 height 9
type input "Addresses › City"
type input "city"
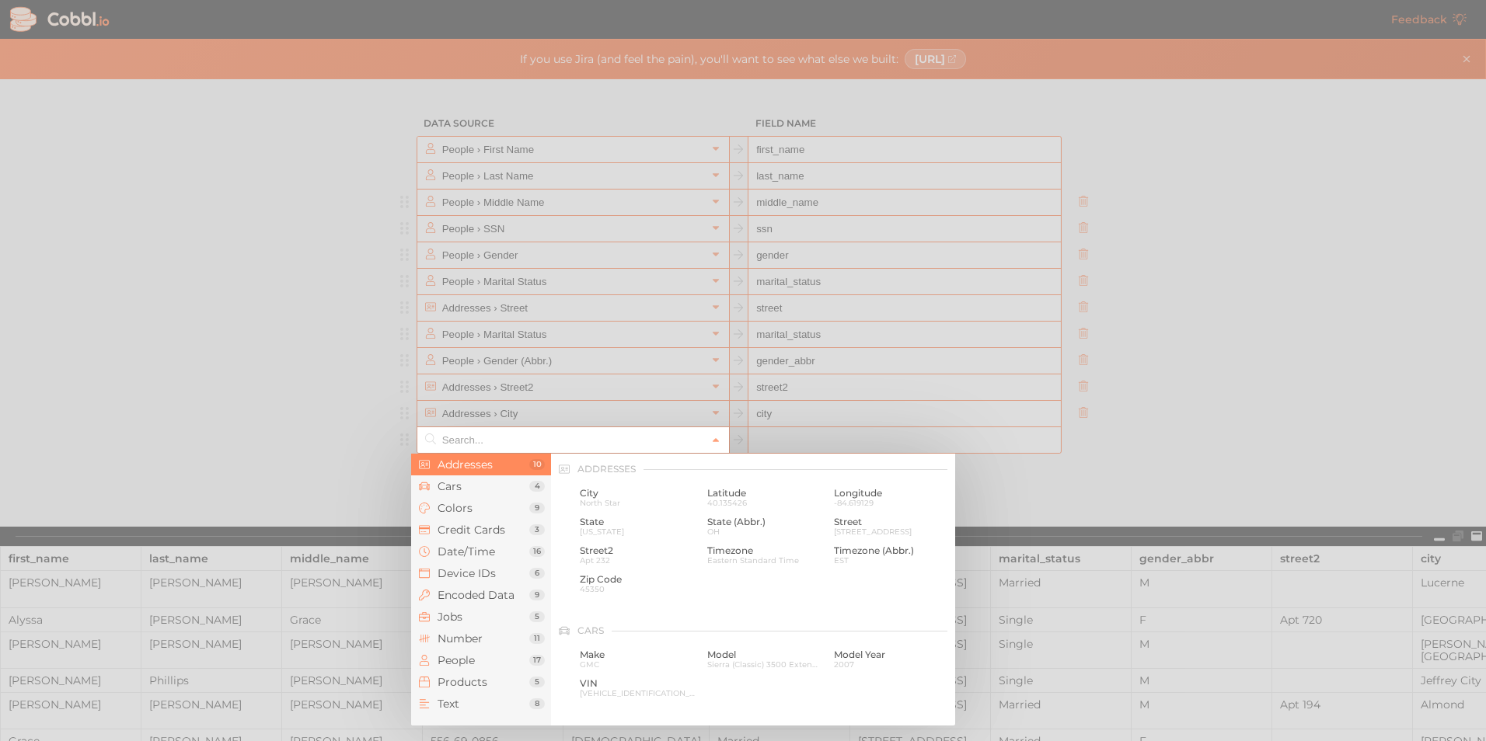
click at [628, 435] on input "text" at bounding box center [572, 440] width 268 height 26
click at [613, 524] on span "State" at bounding box center [638, 522] width 116 height 11
type input "Addresses › State"
type input "state"
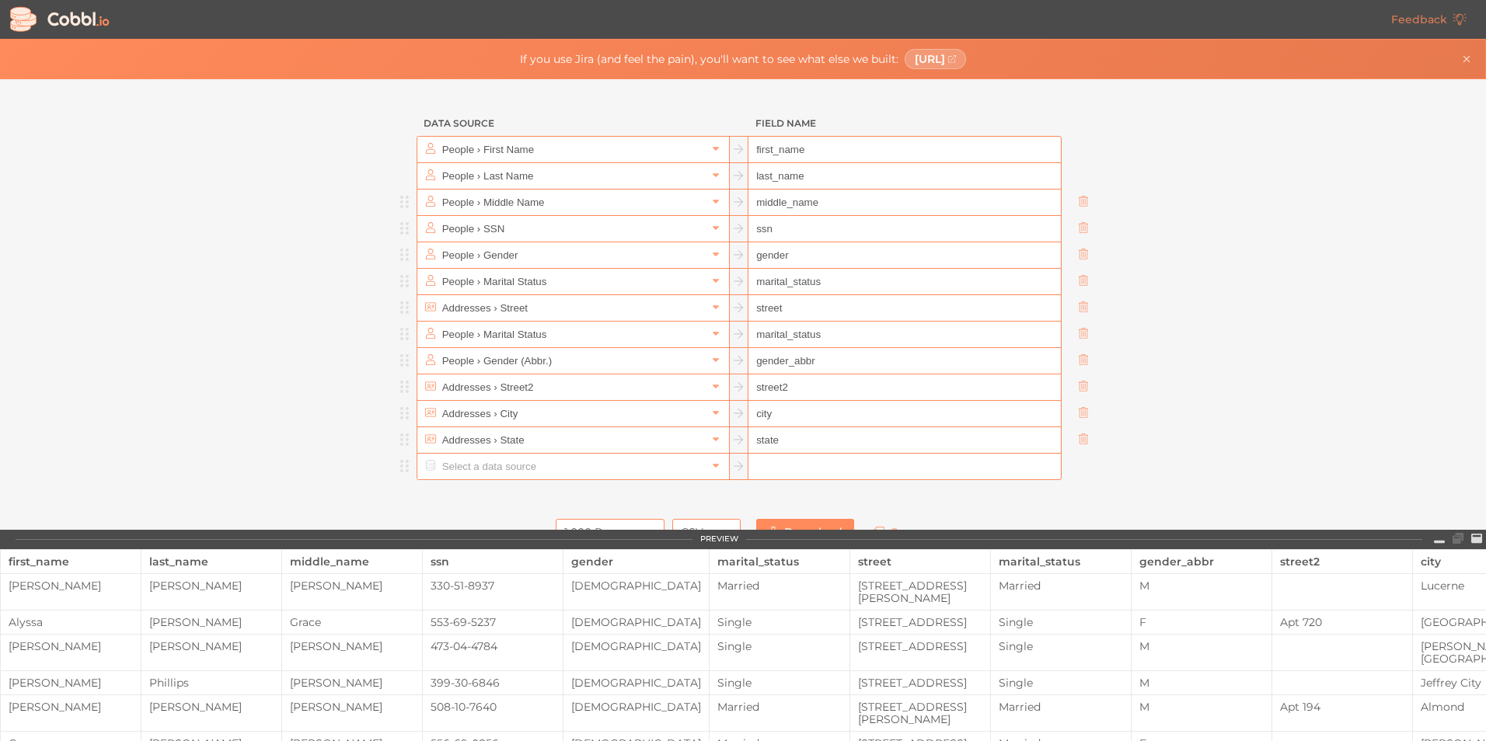
click at [630, 466] on input "text" at bounding box center [572, 467] width 268 height 26
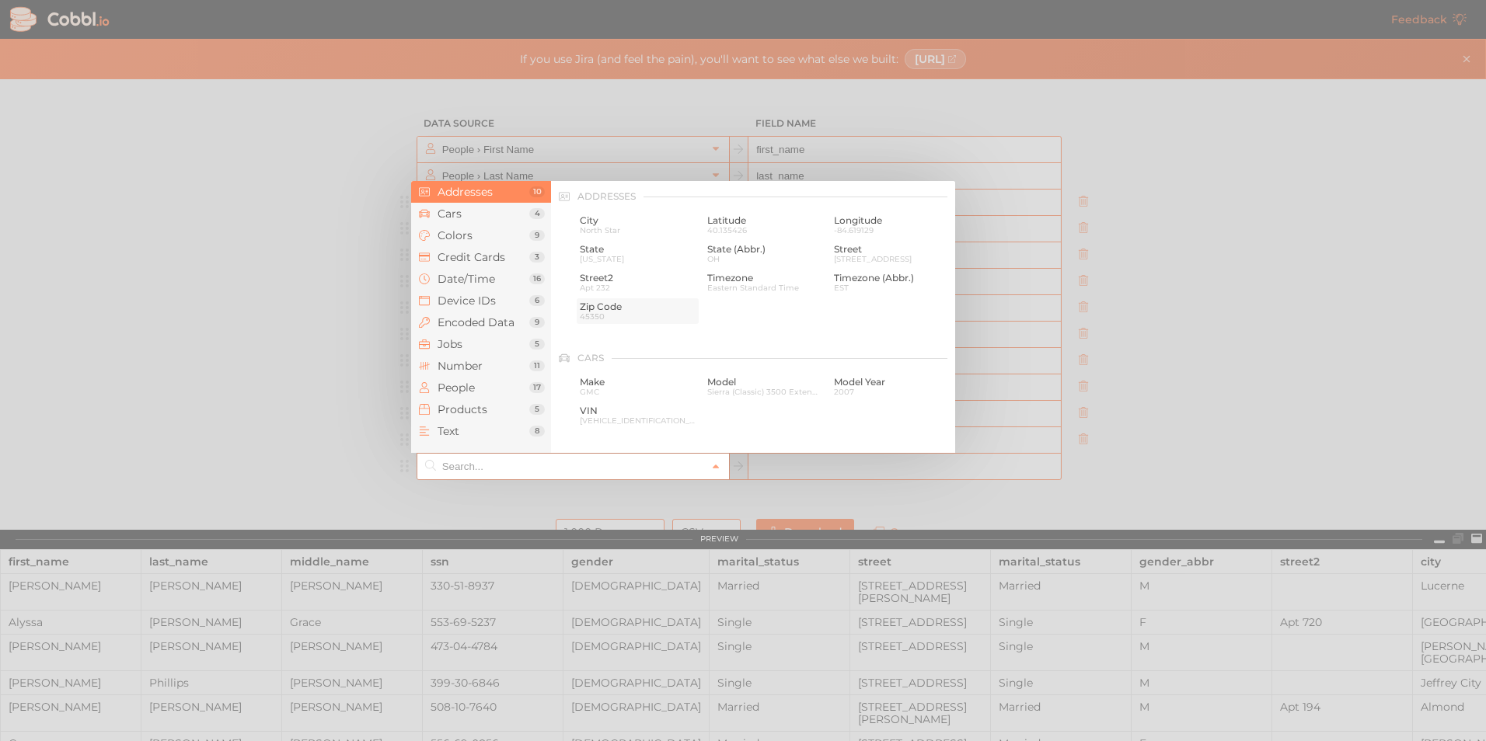
click at [600, 312] on span "45350" at bounding box center [638, 316] width 116 height 9
type input "Addresses › Zip Code"
type input "zip"
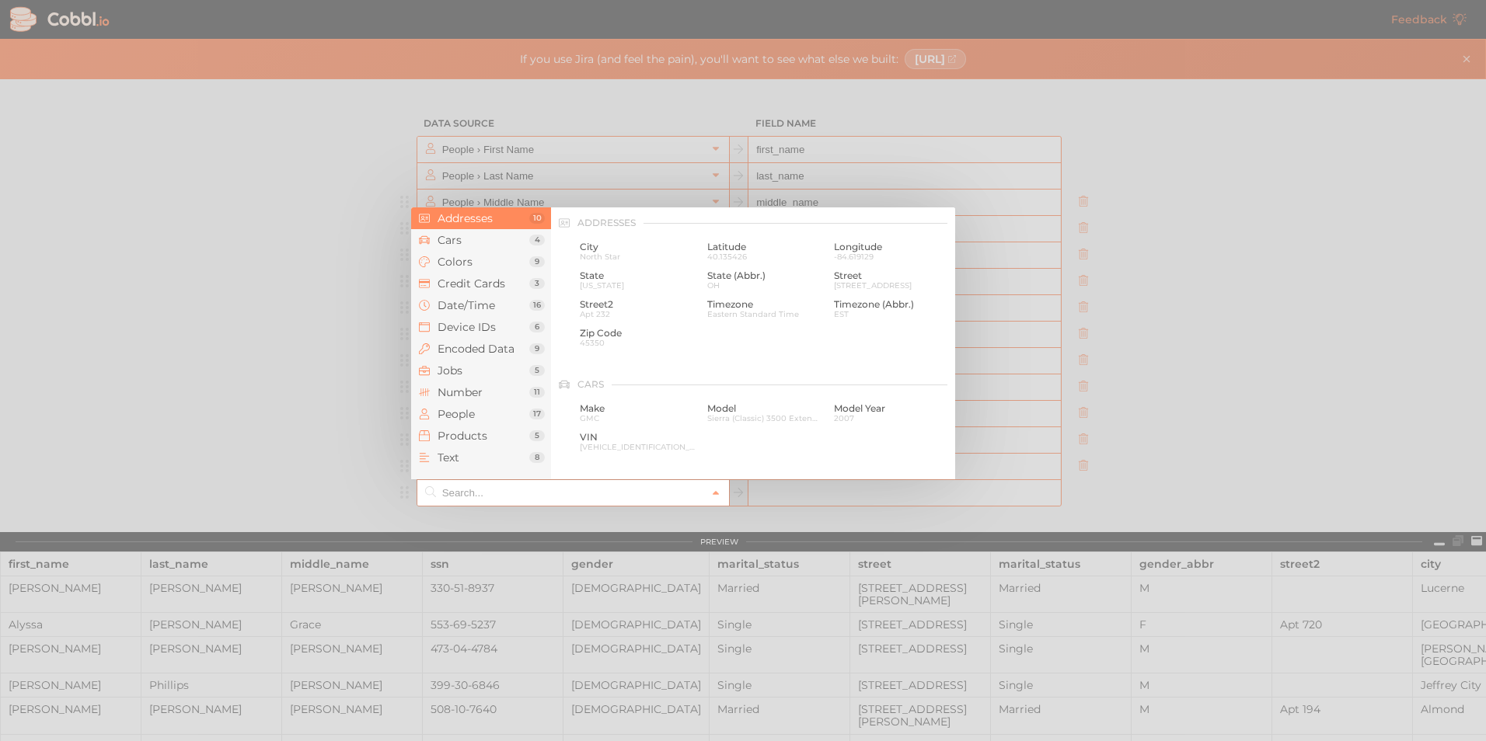
click at [587, 496] on input "text" at bounding box center [572, 493] width 268 height 26
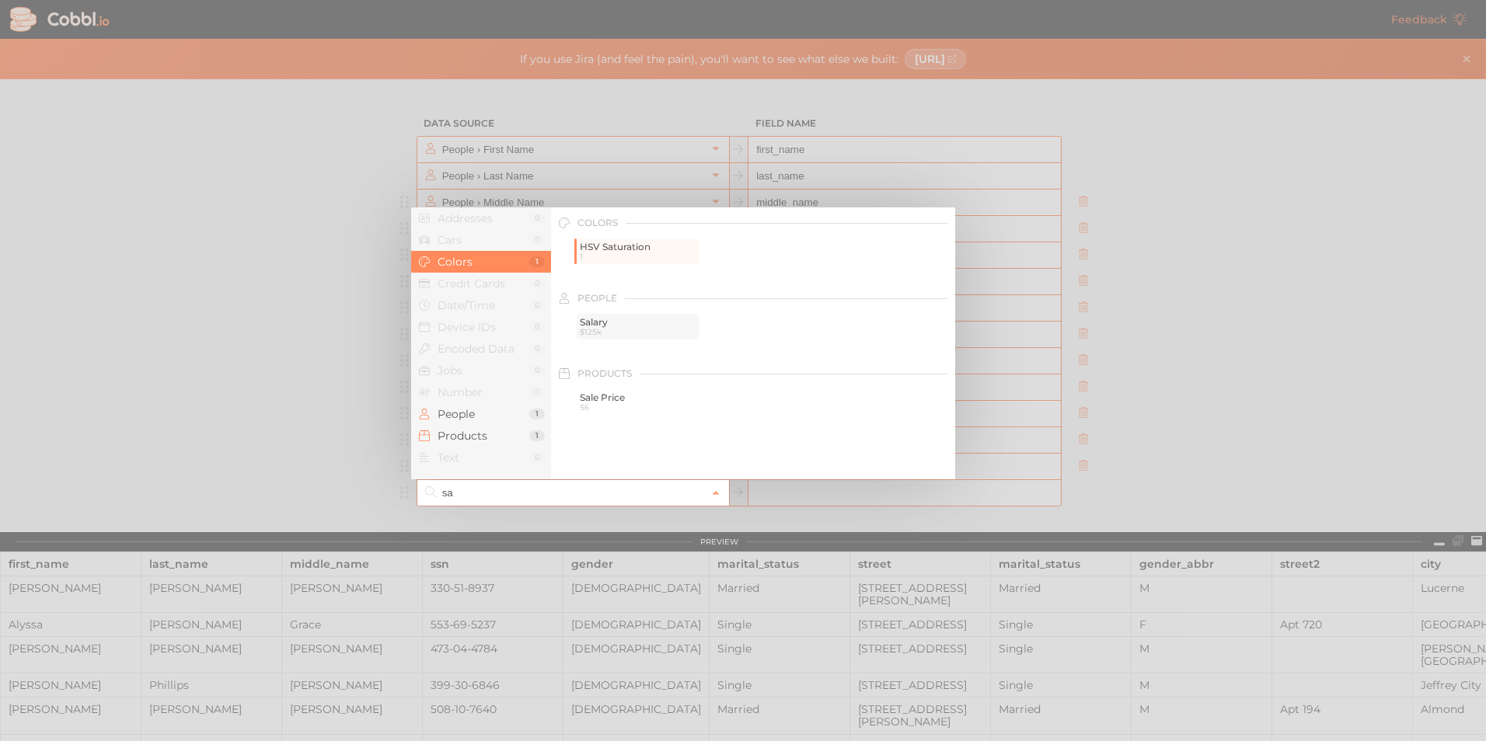
click at [595, 337] on div "Salary $125k" at bounding box center [638, 327] width 122 height 26
type input "People › Salary"
type input "salary"
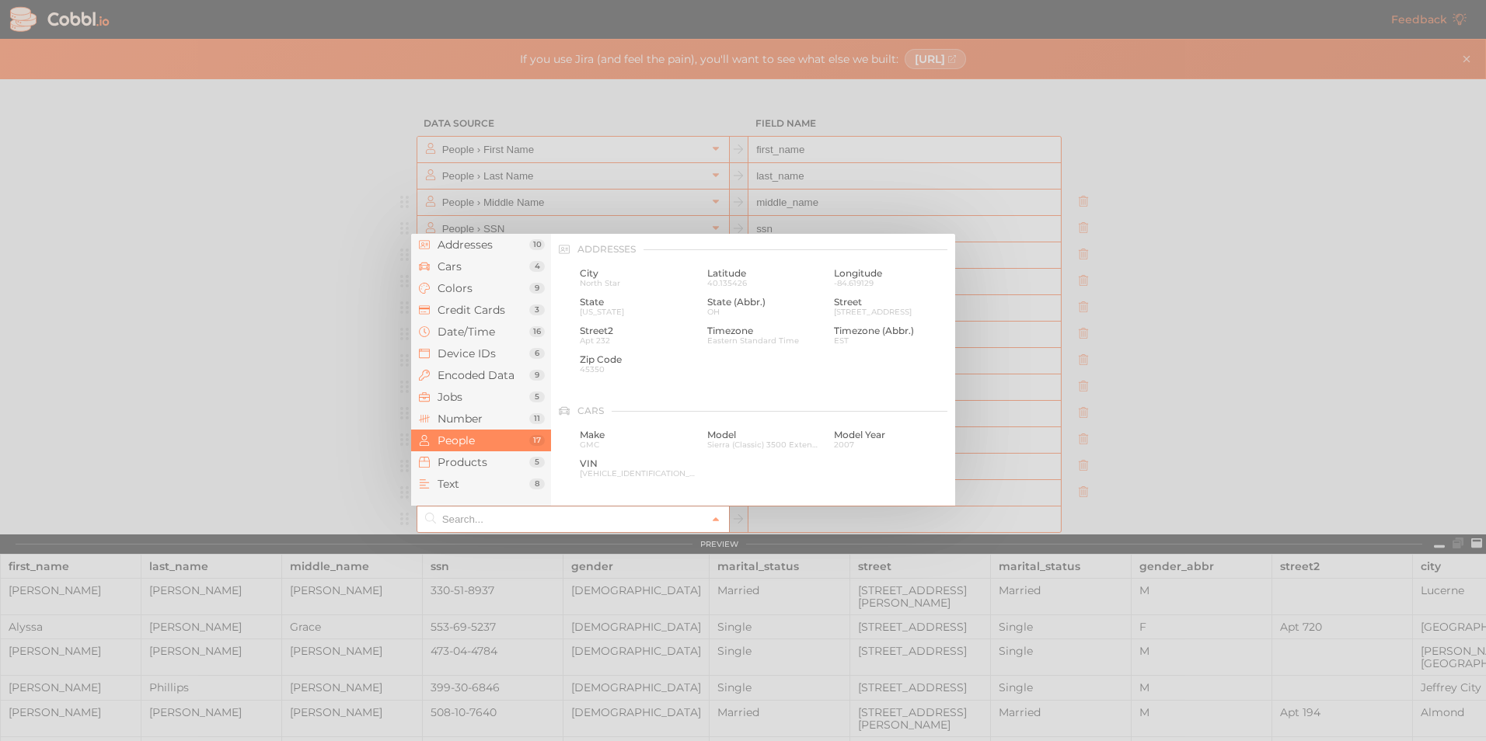
click at [547, 526] on input "text" at bounding box center [572, 520] width 268 height 26
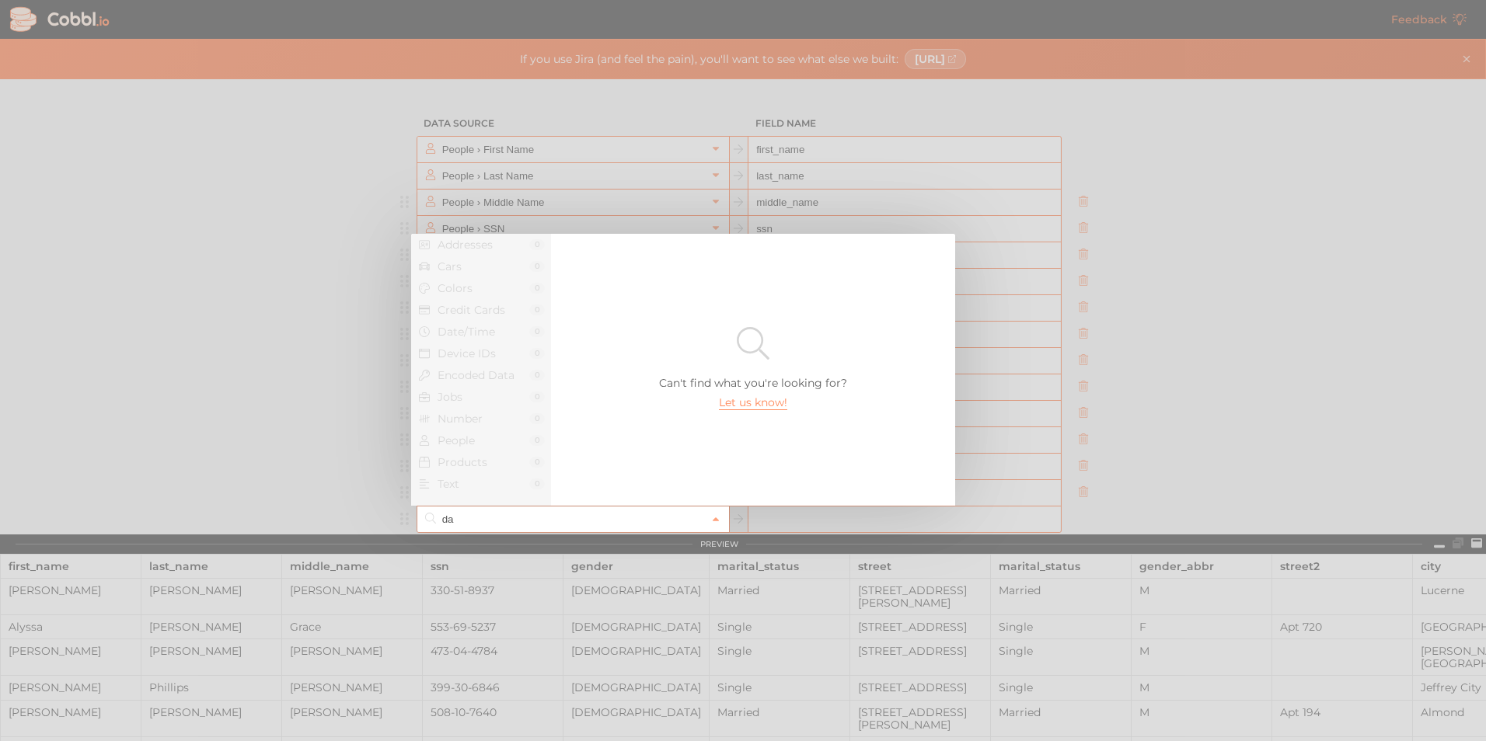
type input "d"
type input "D"
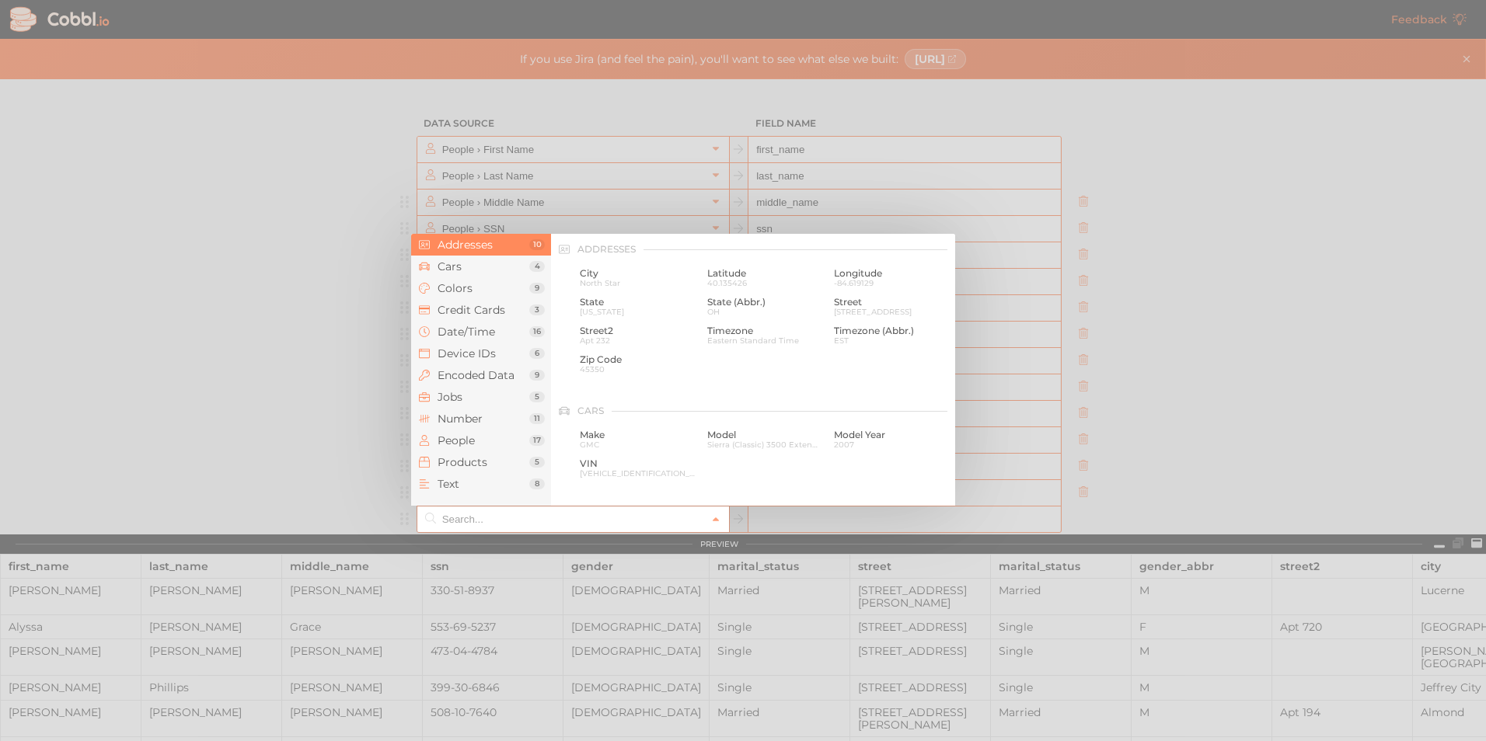
click at [1230, 421] on div at bounding box center [743, 370] width 1486 height 741
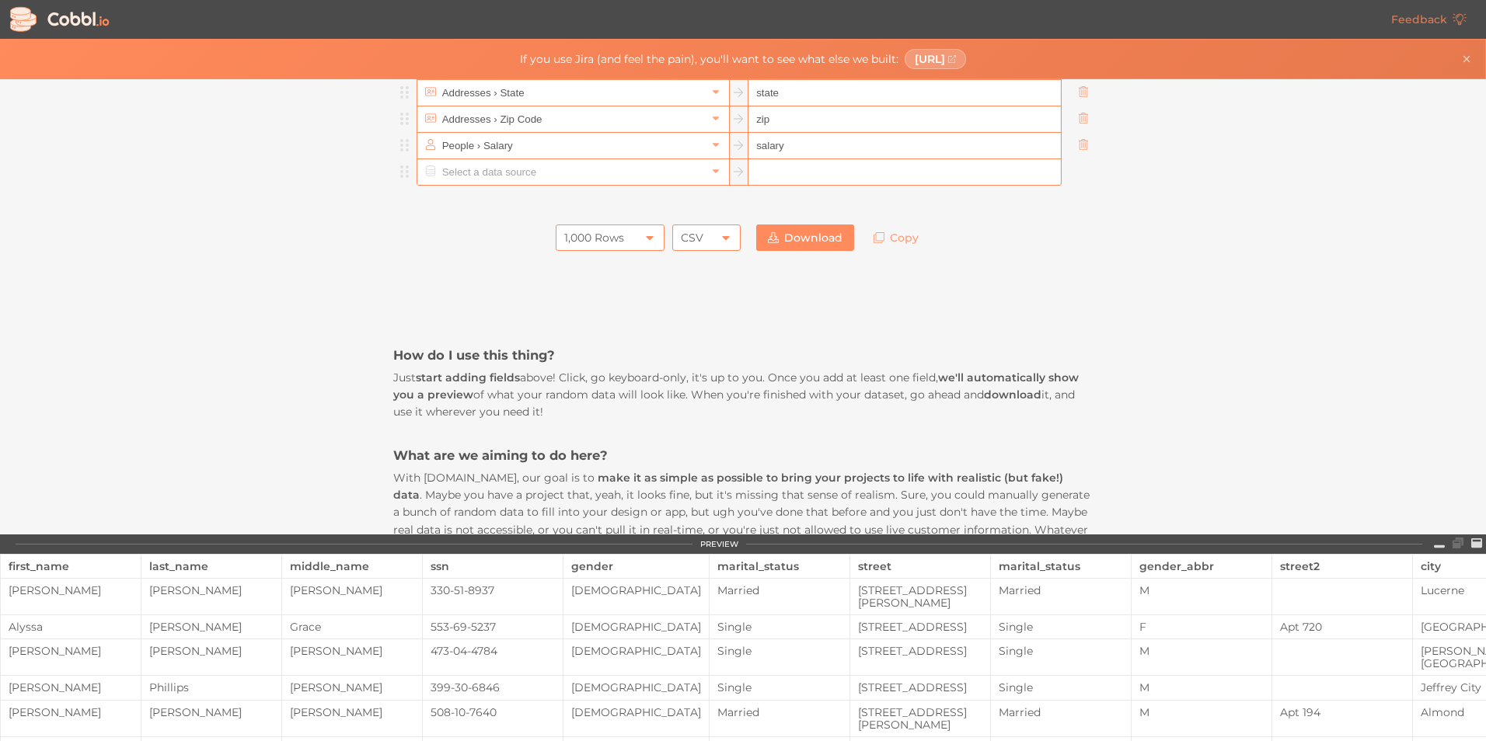
scroll to position [361, 0]
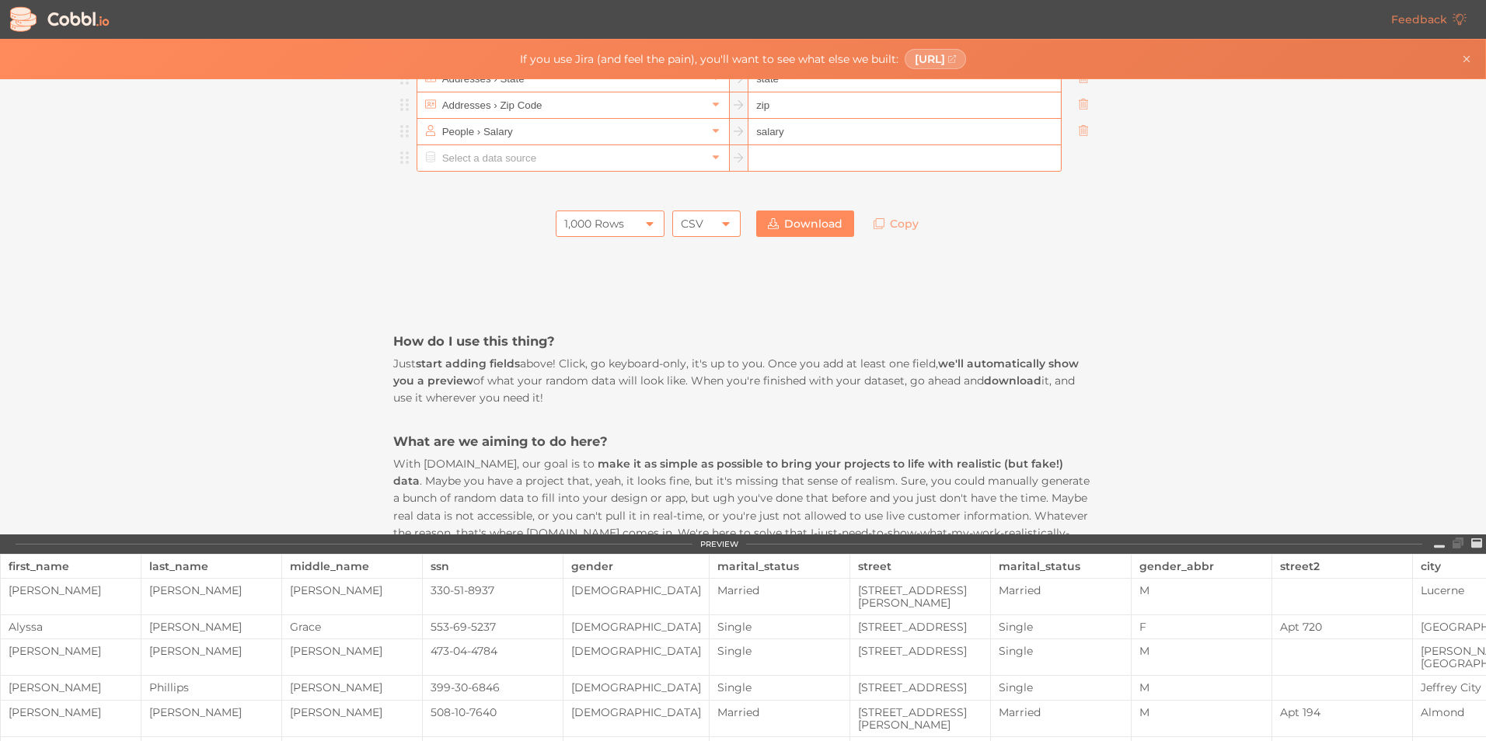
click at [709, 227] on div "CSV" at bounding box center [706, 224] width 68 height 26
click at [805, 235] on link "Download" at bounding box center [805, 224] width 98 height 26
